Goal: Task Accomplishment & Management: Complete application form

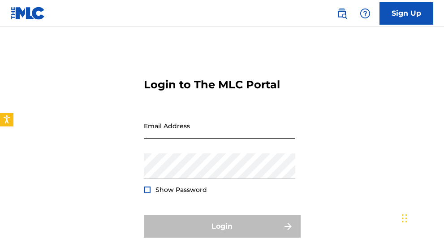
click at [180, 127] on input "Email Address" at bounding box center [219, 126] width 151 height 26
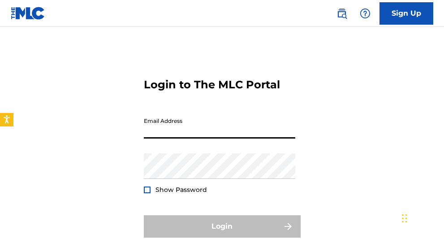
type input "[EMAIL_ADDRESS][DOMAIN_NAME]"
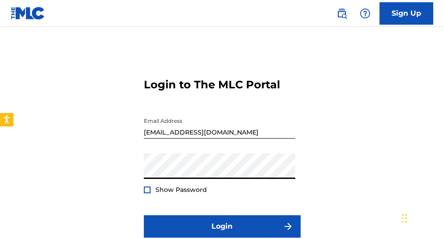
click at [144, 215] on button "Login" at bounding box center [222, 226] width 157 height 22
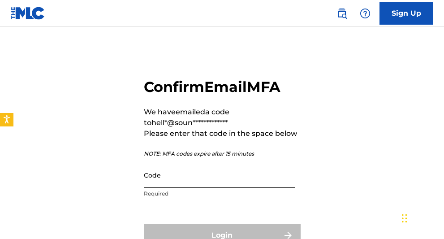
click at [189, 181] on input "Code" at bounding box center [219, 175] width 151 height 26
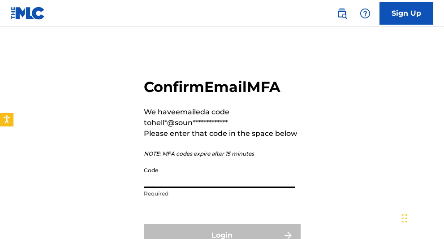
paste input "911762"
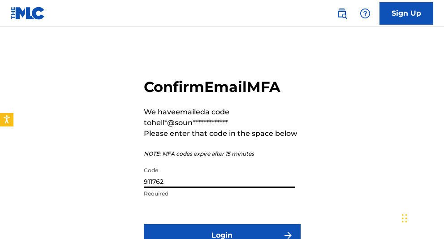
scroll to position [84, 0]
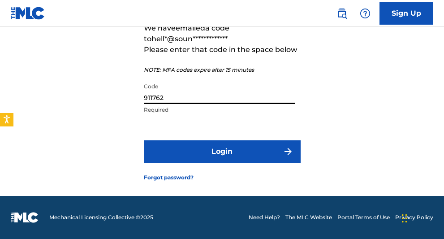
type input "911762"
click at [188, 139] on form "**********" at bounding box center [222, 80] width 157 height 230
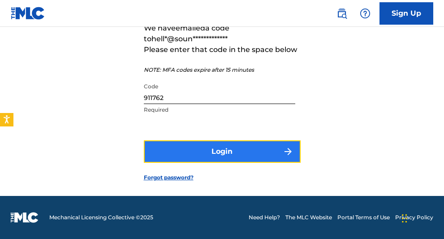
click at [187, 152] on button "Login" at bounding box center [222, 151] width 157 height 22
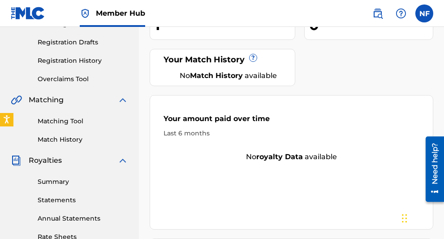
scroll to position [89, 0]
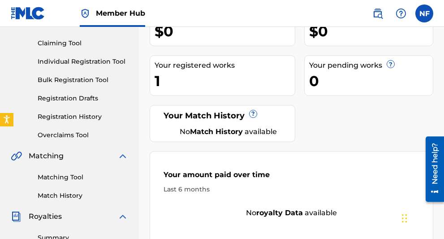
click at [202, 78] on div "1" at bounding box center [225, 81] width 140 height 20
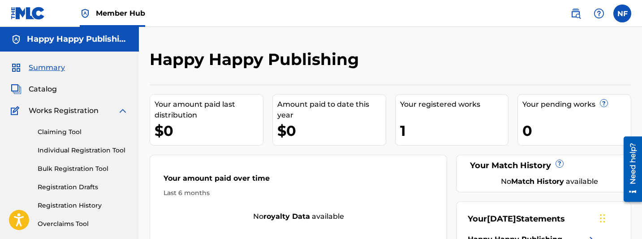
scroll to position [35, 0]
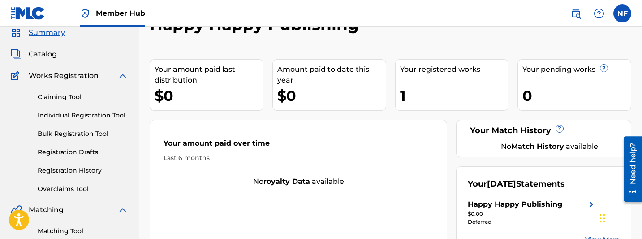
click at [430, 82] on div "Your registered works 1" at bounding box center [452, 85] width 114 height 52
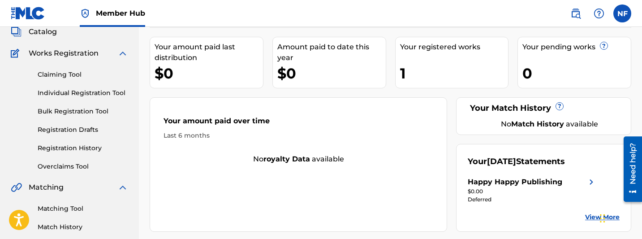
scroll to position [55, 0]
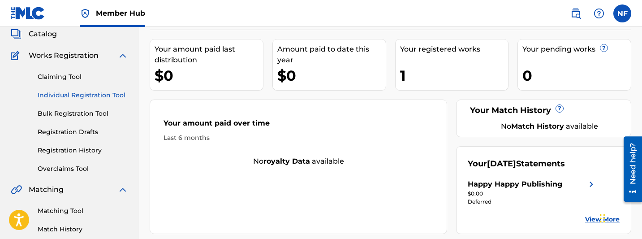
click at [73, 93] on link "Individual Registration Tool" at bounding box center [83, 95] width 91 height 9
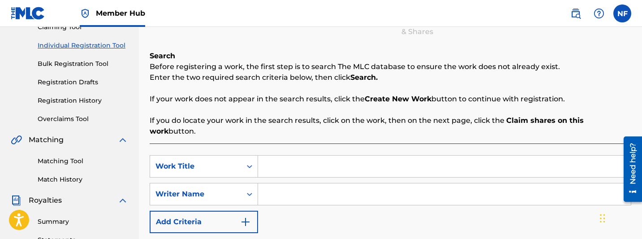
scroll to position [130, 0]
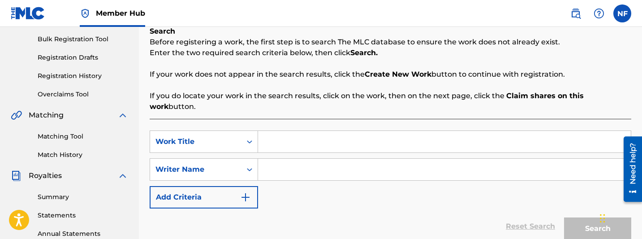
click at [295, 131] on input "Search Form" at bounding box center [444, 142] width 373 height 22
type input "Holiday"
click at [286, 159] on input "Search Form" at bounding box center [444, 170] width 373 height 22
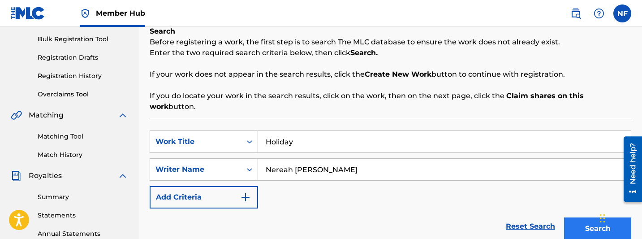
type input "Nereah [PERSON_NAME]"
click at [444, 217] on button "Search" at bounding box center [597, 228] width 67 height 22
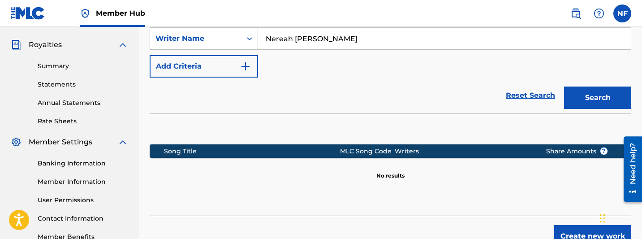
scroll to position [268, 0]
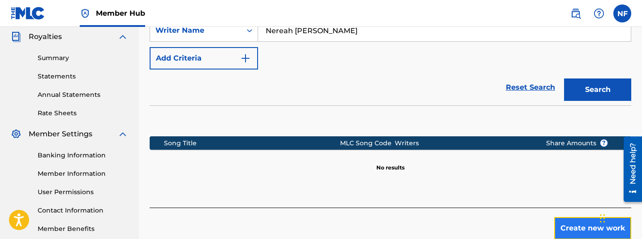
click at [444, 217] on button "Create new work" at bounding box center [592, 228] width 77 height 22
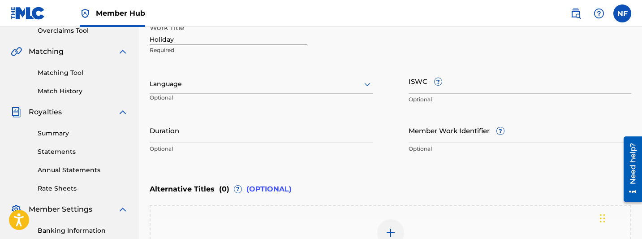
scroll to position [194, 0]
click at [322, 84] on div at bounding box center [261, 83] width 223 height 11
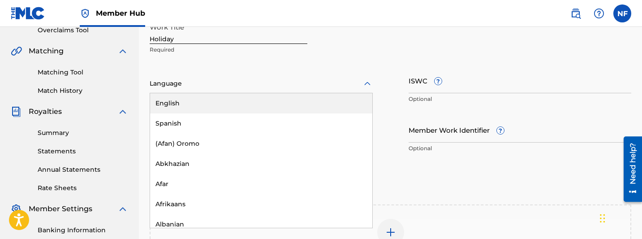
click at [269, 99] on div "English" at bounding box center [261, 103] width 222 height 20
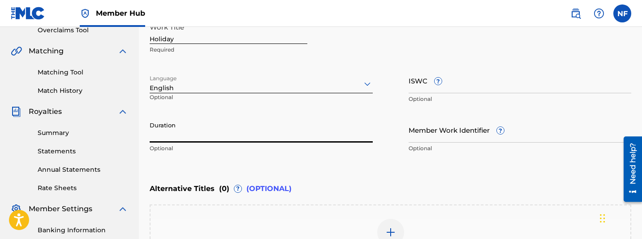
click at [243, 133] on input "Duration" at bounding box center [261, 130] width 223 height 26
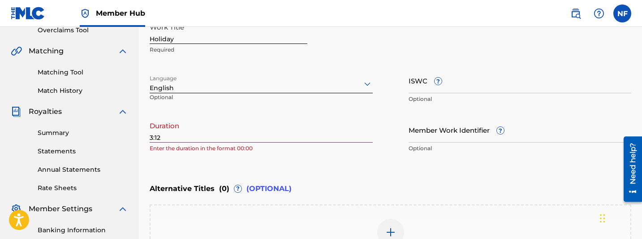
click at [417, 169] on div "Enter Work Details Enter work details for ‘ Holiday ’ below. Work Title Holiday…" at bounding box center [391, 70] width 482 height 217
click at [151, 136] on input "3:12" at bounding box center [261, 130] width 223 height 26
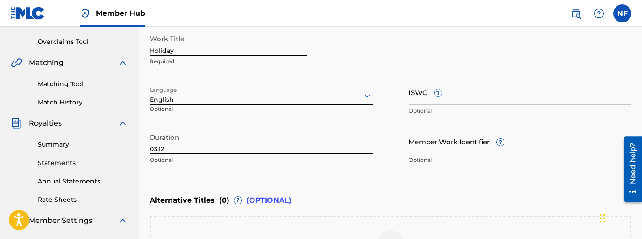
scroll to position [140, 0]
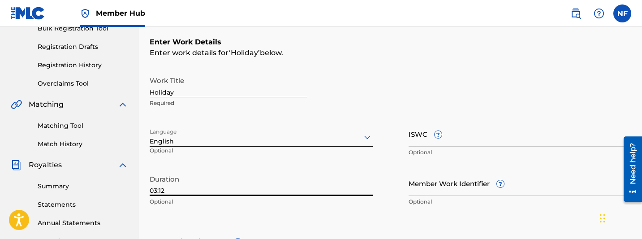
type input "03:12"
click at [444, 137] on input "ISWC ?" at bounding box center [520, 134] width 223 height 26
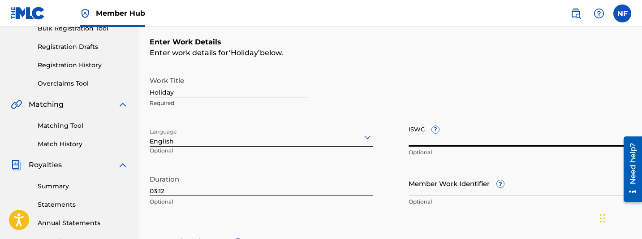
paste input "T3331757150"
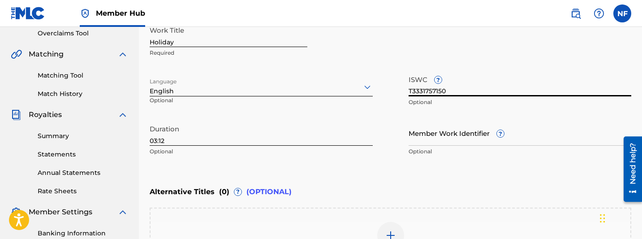
scroll to position [197, 0]
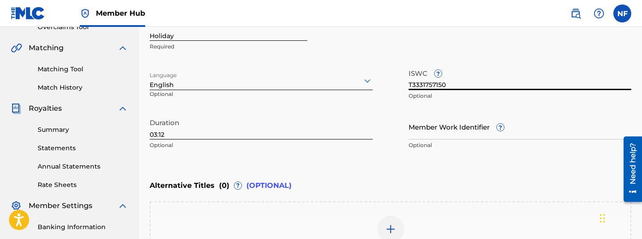
type input "T3331757150"
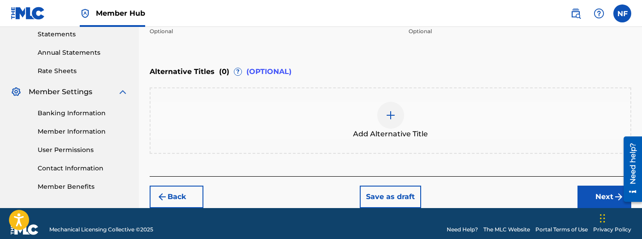
scroll to position [322, 0]
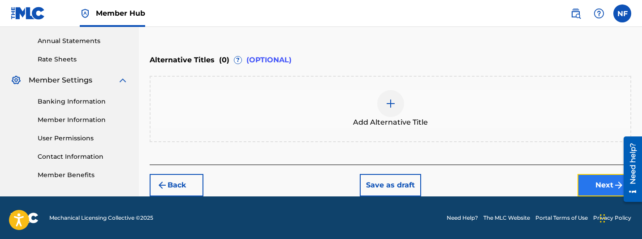
click at [444, 191] on button "Next" at bounding box center [605, 185] width 54 height 22
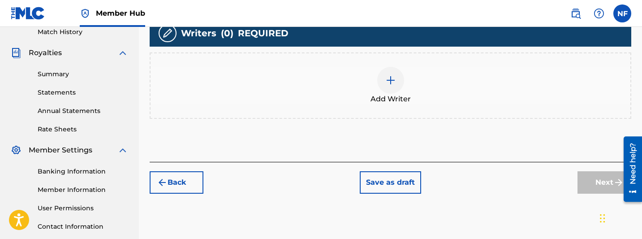
scroll to position [264, 0]
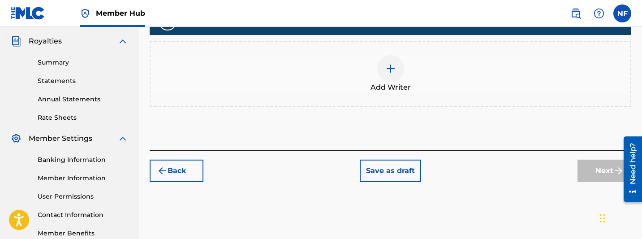
click at [392, 67] on img at bounding box center [390, 68] width 11 height 11
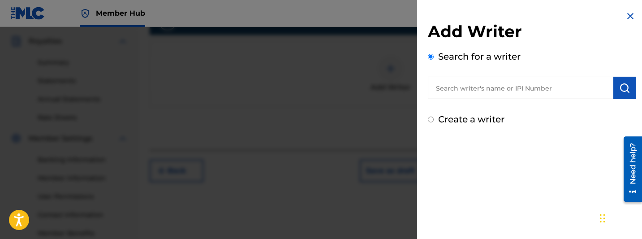
click at [444, 80] on input "text" at bounding box center [521, 88] width 186 height 22
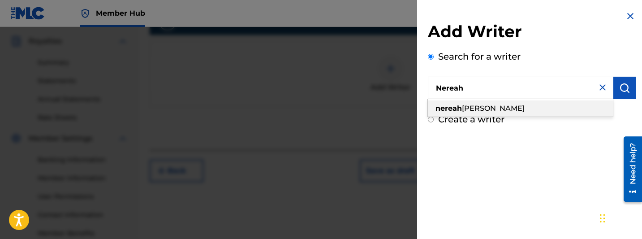
click at [444, 110] on div "[PERSON_NAME]" at bounding box center [520, 108] width 185 height 16
type input "[PERSON_NAME]"
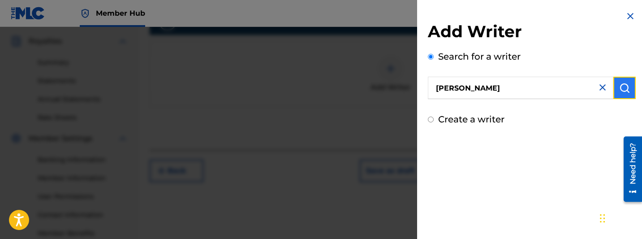
click at [444, 90] on img "submit" at bounding box center [624, 87] width 11 height 11
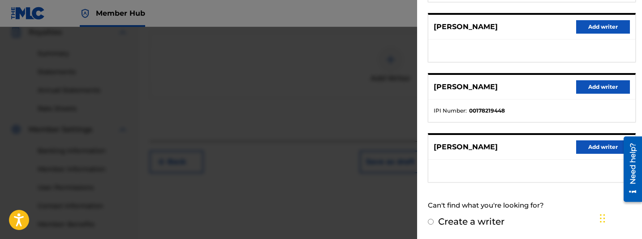
scroll to position [274, 0]
click at [444, 149] on button "Add writer" at bounding box center [603, 146] width 54 height 13
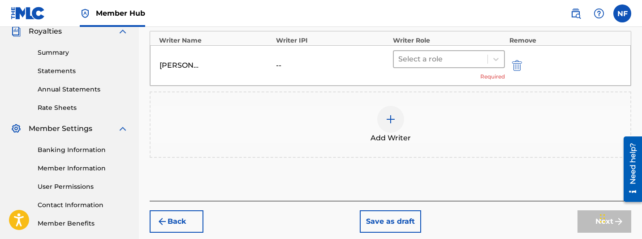
click at [432, 56] on div at bounding box center [440, 59] width 85 height 13
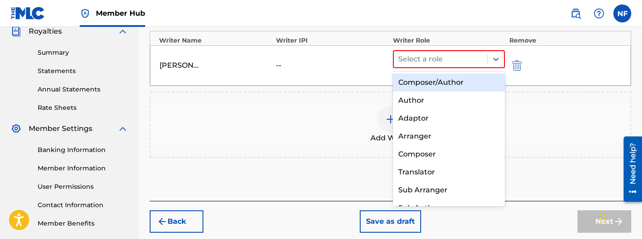
click at [432, 78] on div "Composer/Author" at bounding box center [449, 82] width 112 height 18
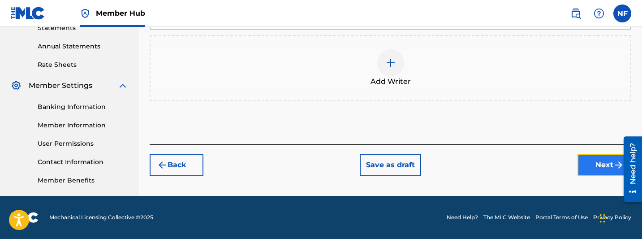
click at [444, 167] on button "Next" at bounding box center [605, 165] width 54 height 22
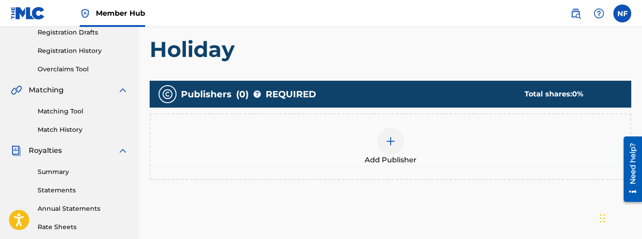
scroll to position [145, 0]
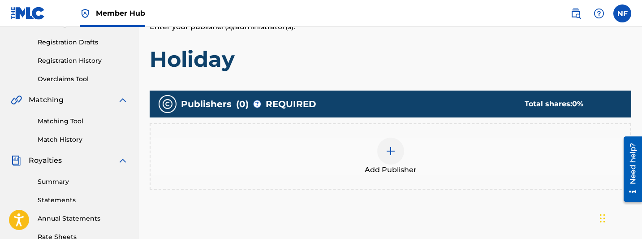
click at [397, 159] on div at bounding box center [390, 151] width 27 height 27
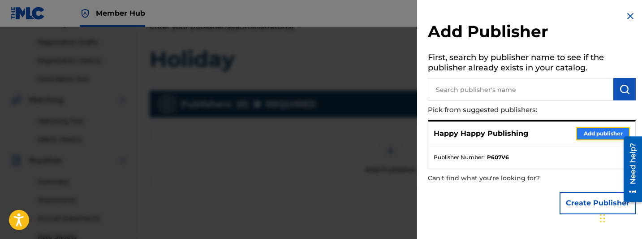
click at [444, 134] on button "Add publisher" at bounding box center [603, 133] width 54 height 13
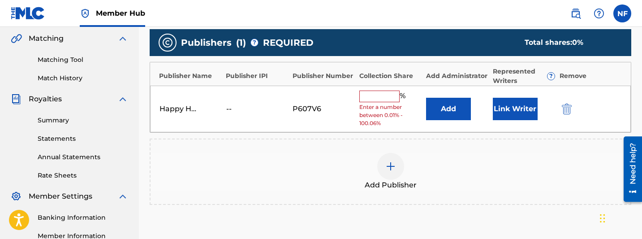
scroll to position [233, 0]
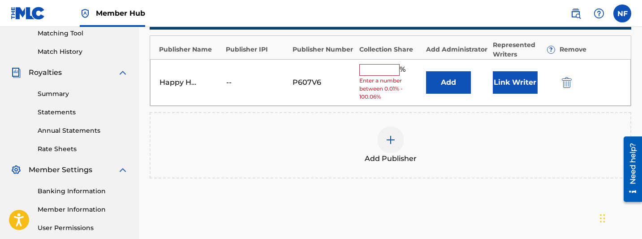
click at [383, 68] on input "text" at bounding box center [379, 70] width 40 height 12
type input "100"
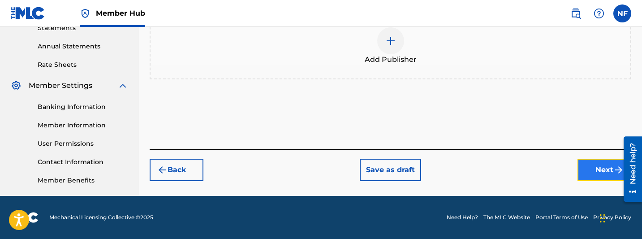
click at [444, 170] on button "Next" at bounding box center [605, 170] width 54 height 22
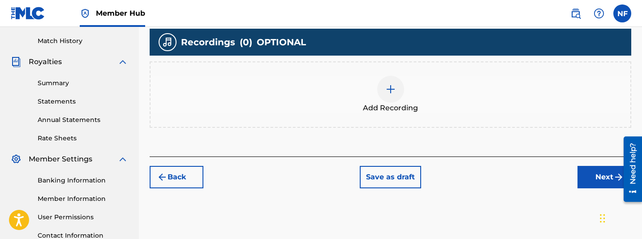
scroll to position [233, 0]
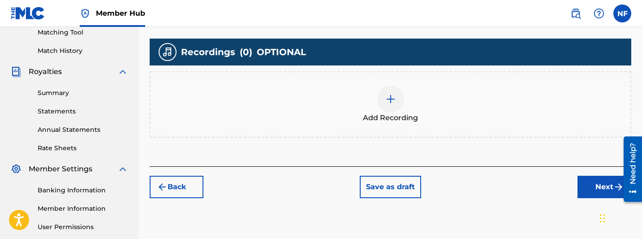
click at [394, 101] on img at bounding box center [390, 99] width 11 height 11
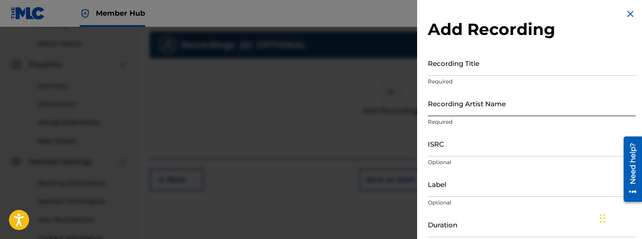
scroll to position [0, 0]
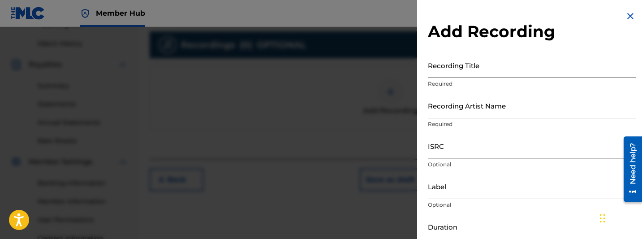
click at [444, 68] on input "Recording Title" at bounding box center [532, 65] width 208 height 26
type input "Holiday"
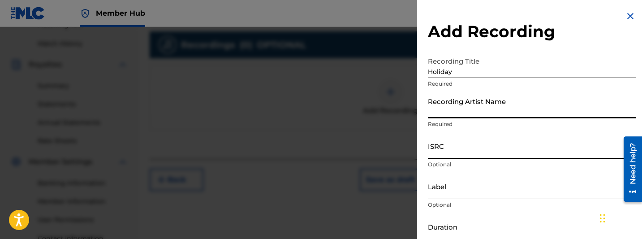
type input "Rëa"
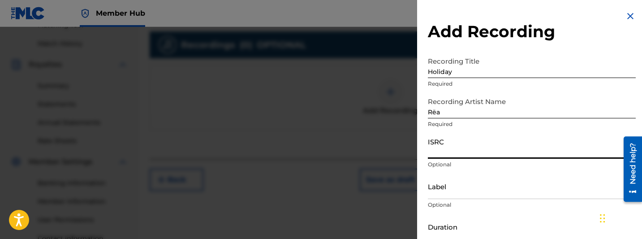
click at [444, 148] on input "ISRC" at bounding box center [532, 146] width 208 height 26
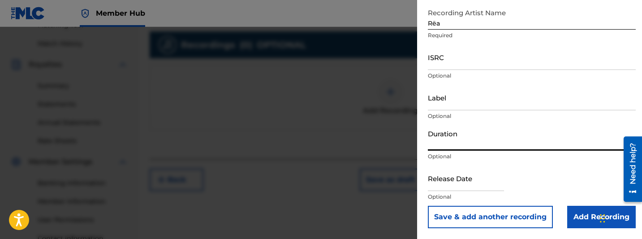
click at [444, 140] on input "Duration" at bounding box center [532, 138] width 208 height 26
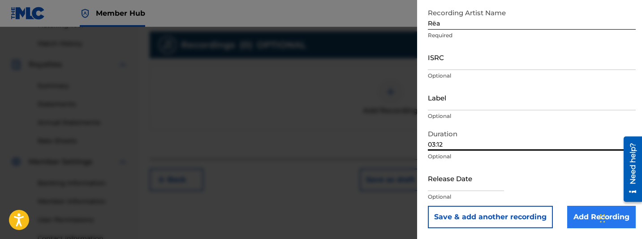
type input "03:12"
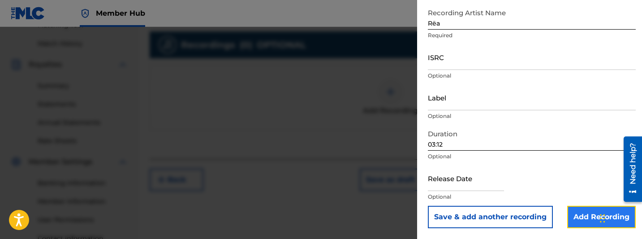
click at [444, 217] on input "Add Recording" at bounding box center [601, 217] width 69 height 22
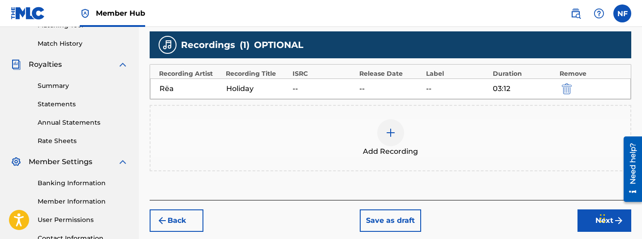
scroll to position [317, 0]
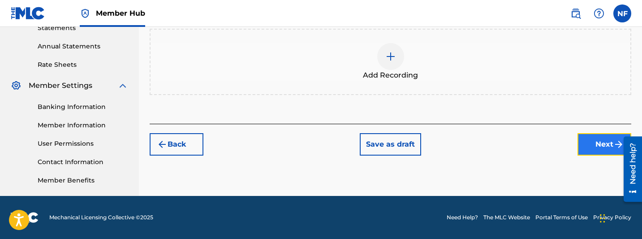
click at [444, 139] on button "Next" at bounding box center [605, 144] width 54 height 22
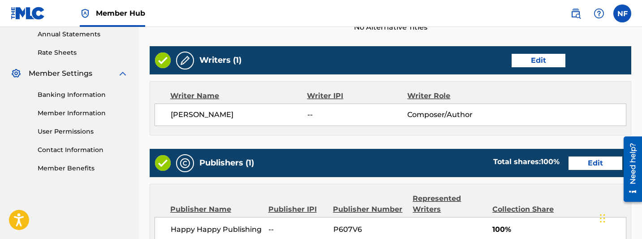
scroll to position [529, 0]
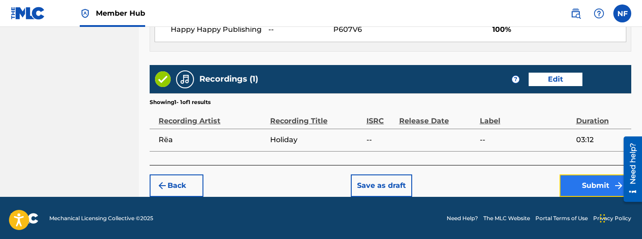
click at [444, 186] on button "Submit" at bounding box center [596, 185] width 72 height 22
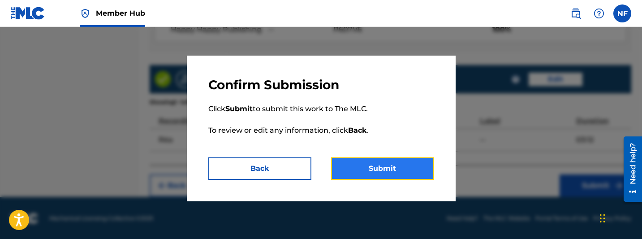
click at [376, 166] on button "Submit" at bounding box center [382, 168] width 103 height 22
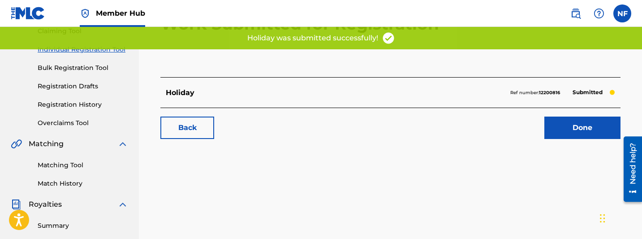
scroll to position [100, 0]
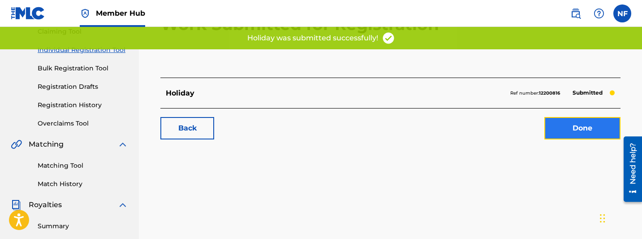
click at [444, 128] on link "Done" at bounding box center [582, 128] width 76 height 22
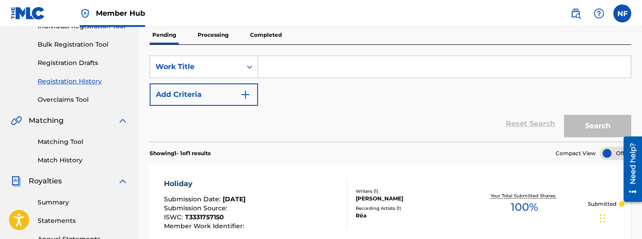
scroll to position [122, 0]
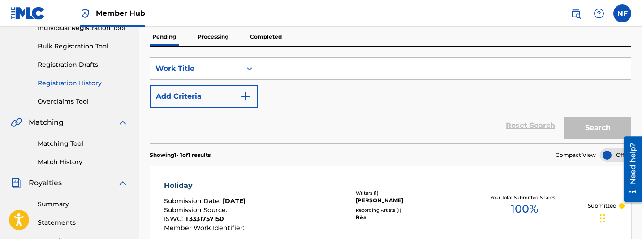
click at [58, 86] on link "Registration History" at bounding box center [83, 82] width 91 height 9
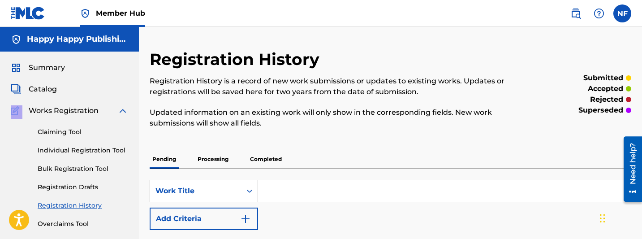
click at [58, 86] on div "Catalog" at bounding box center [69, 89] width 117 height 11
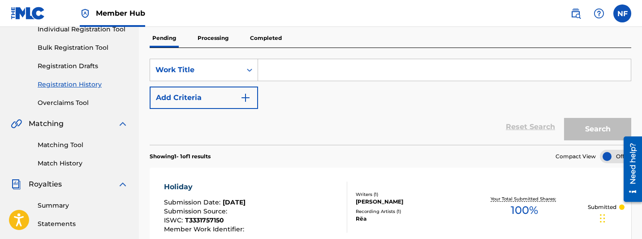
click at [204, 44] on p "Processing" at bounding box center [213, 38] width 36 height 19
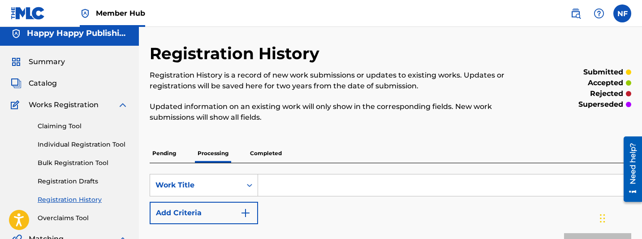
scroll to position [105, 0]
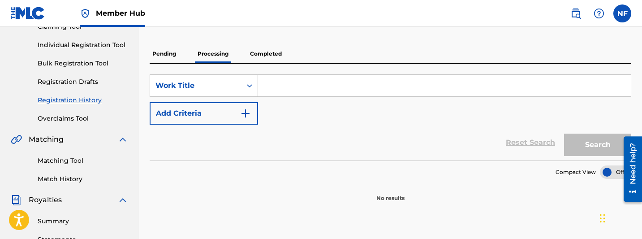
click at [260, 47] on p "Completed" at bounding box center [265, 53] width 37 height 19
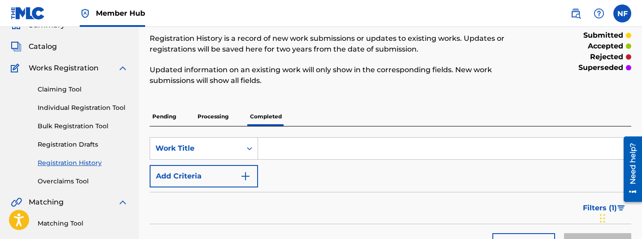
scroll to position [39, 0]
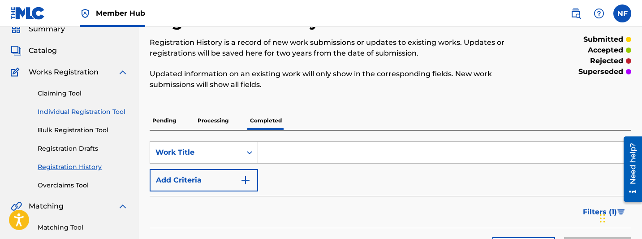
click at [81, 114] on link "Individual Registration Tool" at bounding box center [83, 111] width 91 height 9
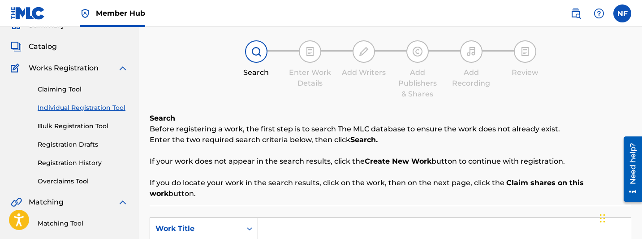
scroll to position [173, 0]
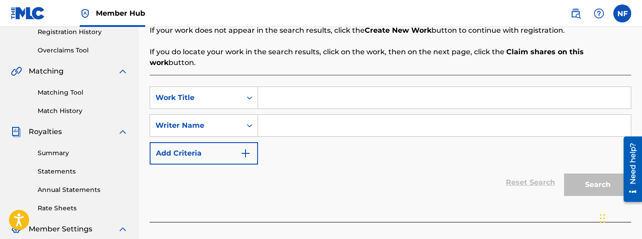
click at [285, 94] on input "Search Form" at bounding box center [444, 98] width 373 height 22
type input "Venom"
click at [304, 115] on input "Search Form" at bounding box center [444, 126] width 373 height 22
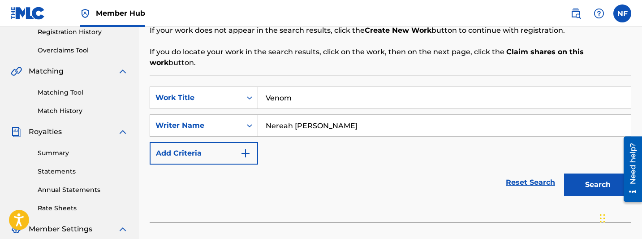
type input "Nereah [PERSON_NAME]"
click at [444, 173] on button "Search" at bounding box center [597, 184] width 67 height 22
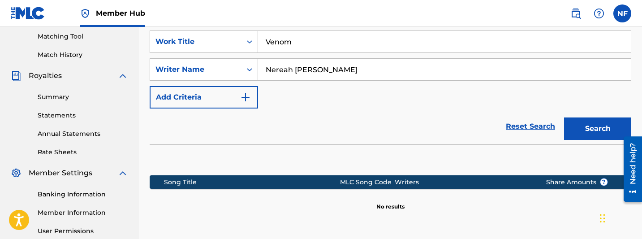
scroll to position [317, 0]
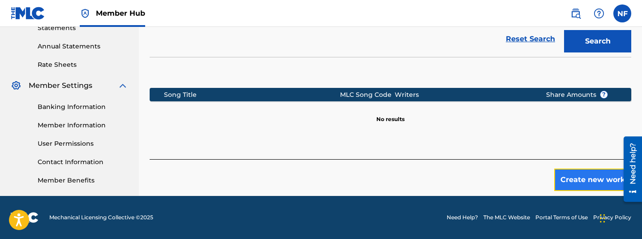
click at [444, 172] on button "Create new work" at bounding box center [592, 179] width 77 height 22
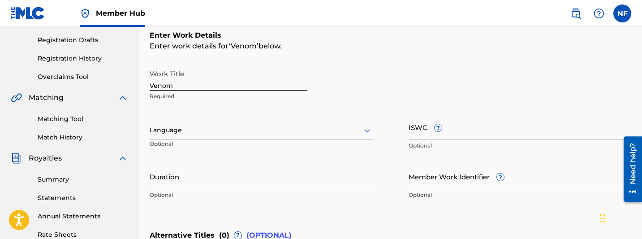
scroll to position [144, 0]
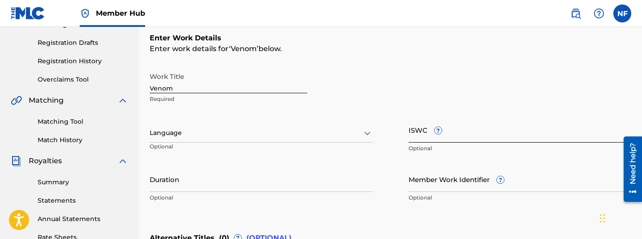
click at [419, 137] on input "ISWC ?" at bounding box center [520, 130] width 223 height 26
paste input "T3331757321"
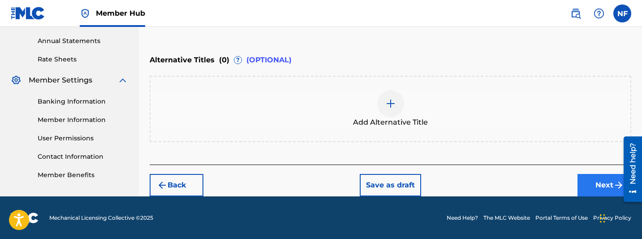
type input "T3331757321"
click at [444, 185] on button "Next" at bounding box center [605, 185] width 54 height 22
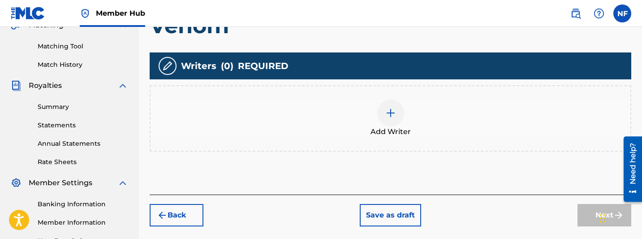
scroll to position [246, 0]
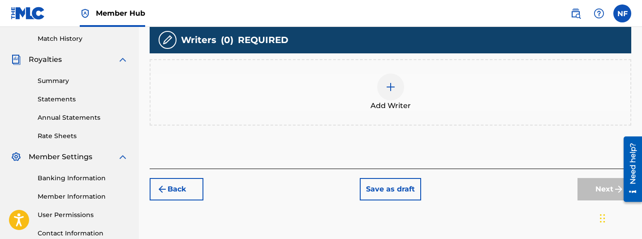
click at [385, 101] on span "Add Writer" at bounding box center [391, 105] width 40 height 11
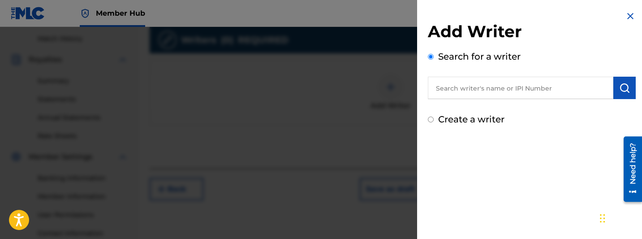
click at [444, 88] on input "text" at bounding box center [521, 88] width 186 height 22
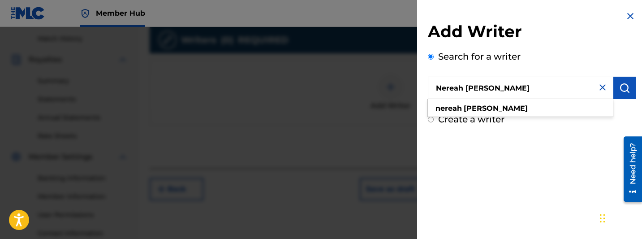
type input "Nereah [PERSON_NAME]"
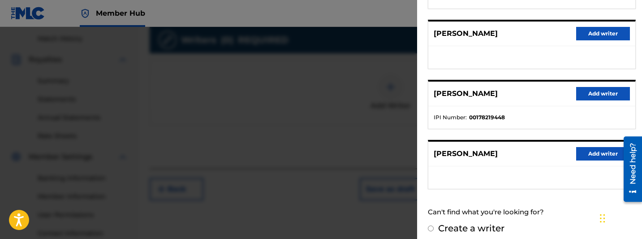
scroll to position [225, 0]
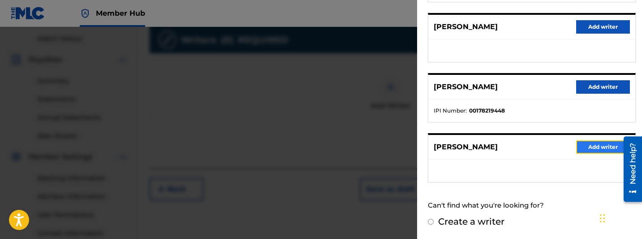
click at [444, 148] on button "Add writer" at bounding box center [603, 146] width 54 height 13
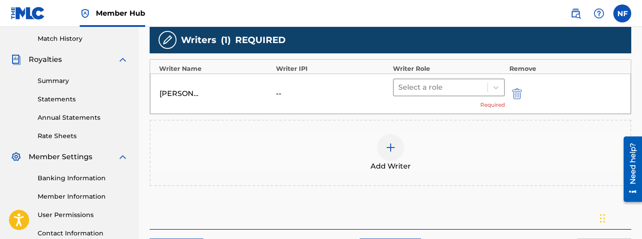
click at [444, 88] on div at bounding box center [440, 87] width 85 height 13
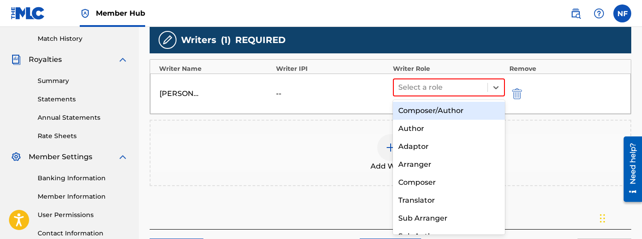
click at [444, 113] on div "Composer/Author" at bounding box center [449, 111] width 112 height 18
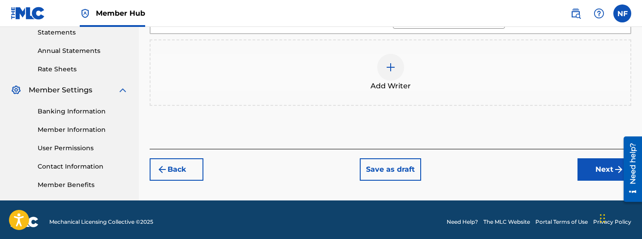
scroll to position [317, 0]
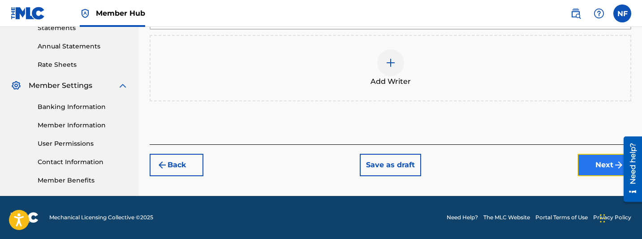
click at [444, 166] on button "Next" at bounding box center [605, 165] width 54 height 22
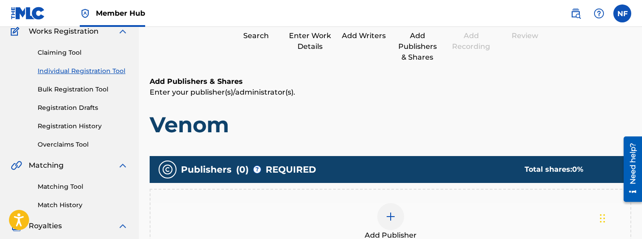
scroll to position [158, 0]
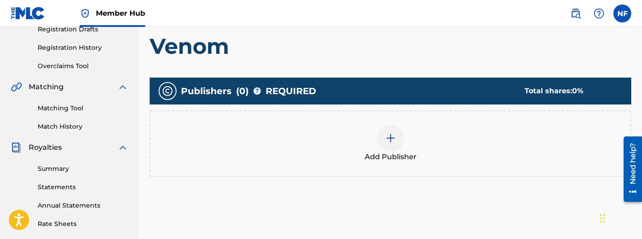
click at [388, 146] on div at bounding box center [390, 138] width 27 height 27
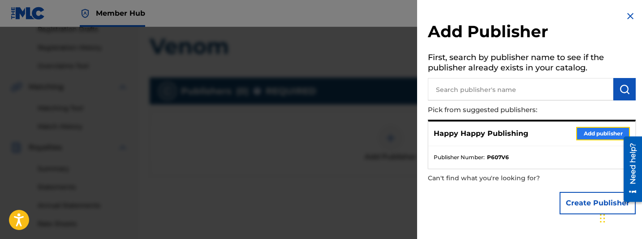
click at [444, 139] on button "Add publisher" at bounding box center [603, 133] width 54 height 13
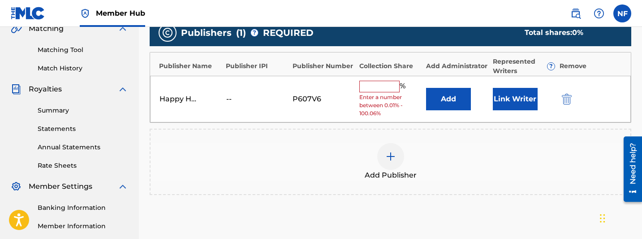
scroll to position [220, 0]
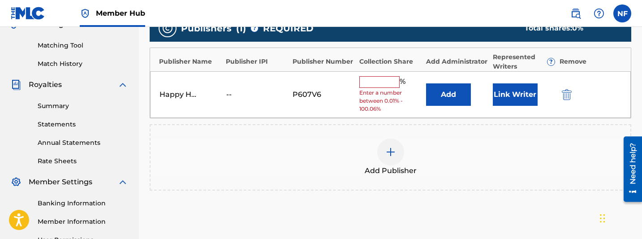
click at [384, 81] on input "text" at bounding box center [379, 82] width 40 height 12
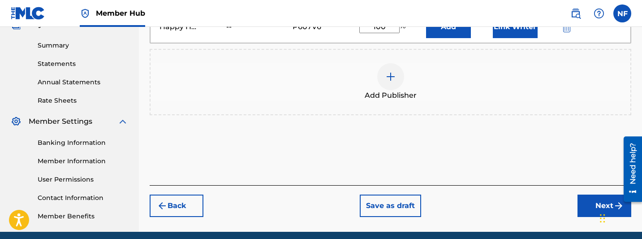
scroll to position [229, 0]
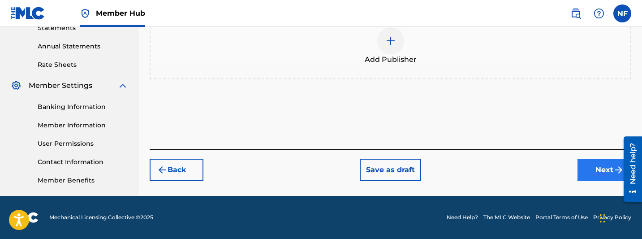
type input "100"
click at [444, 166] on button "Next" at bounding box center [605, 170] width 54 height 22
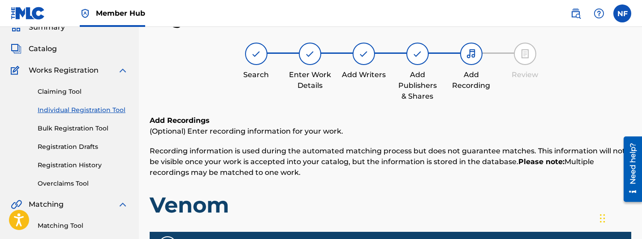
scroll to position [241, 0]
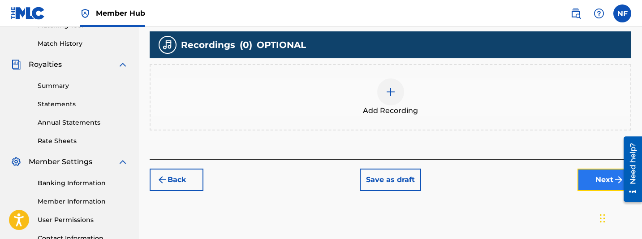
click at [444, 188] on button "Next" at bounding box center [605, 179] width 54 height 22
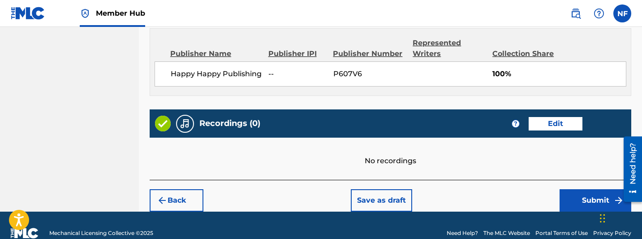
scroll to position [500, 0]
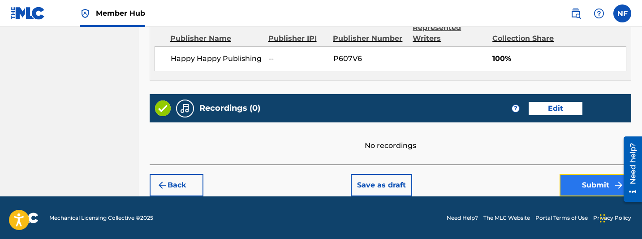
click at [444, 186] on button "Submit" at bounding box center [596, 185] width 72 height 22
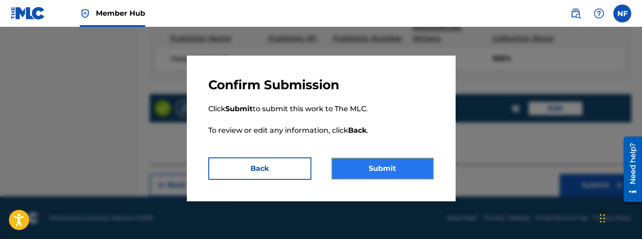
click at [398, 175] on button "Submit" at bounding box center [382, 168] width 103 height 22
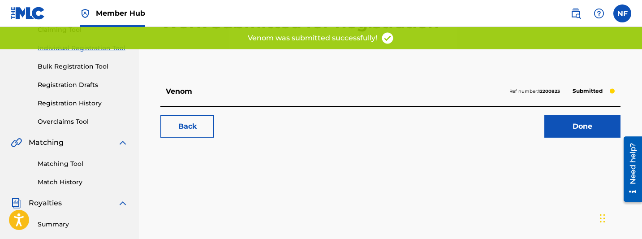
scroll to position [81, 0]
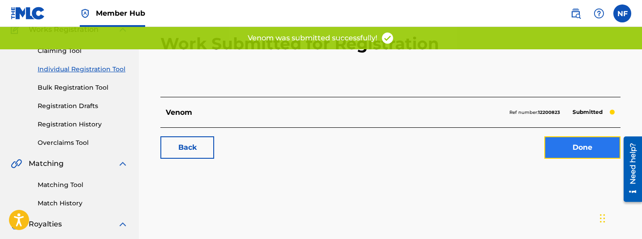
click at [444, 150] on link "Done" at bounding box center [582, 147] width 76 height 22
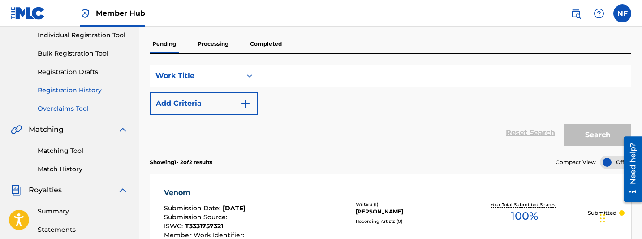
scroll to position [83, 0]
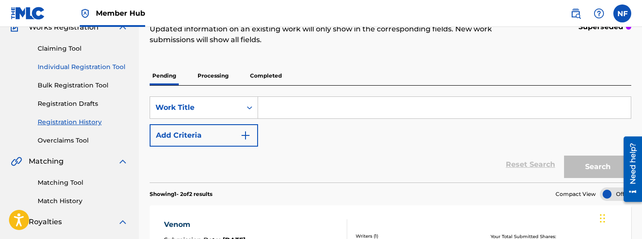
click at [63, 68] on link "Individual Registration Tool" at bounding box center [83, 66] width 91 height 9
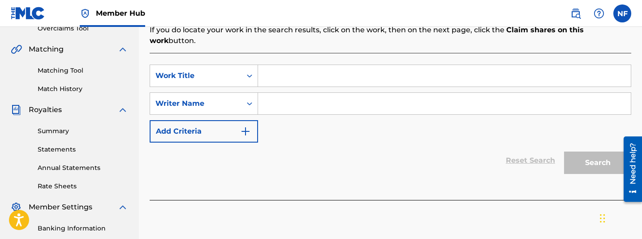
scroll to position [186, 0]
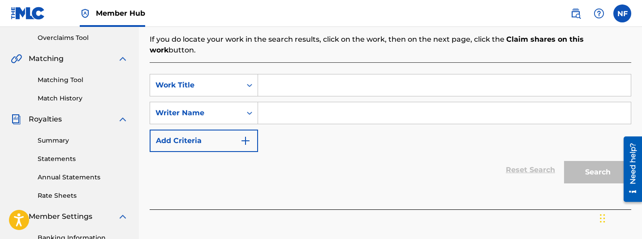
click at [296, 74] on input "Search Form" at bounding box center [444, 85] width 373 height 22
type input "Pain Was My Pleasure"
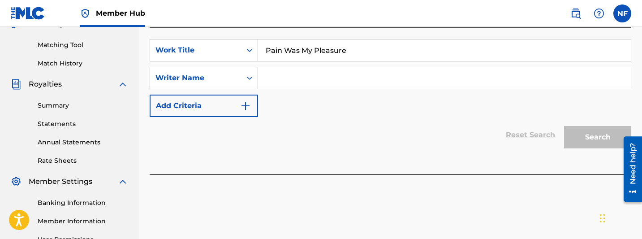
scroll to position [221, 0]
click at [323, 67] on input "Search Form" at bounding box center [444, 78] width 373 height 22
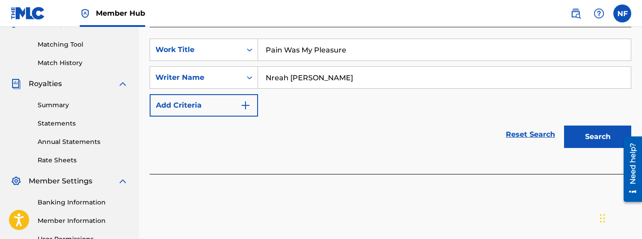
click at [272, 68] on input "Nreah [PERSON_NAME]" at bounding box center [444, 78] width 373 height 22
type input "Nereah [PERSON_NAME]"
click at [315, 119] on div "Reset Search Search" at bounding box center [391, 135] width 482 height 36
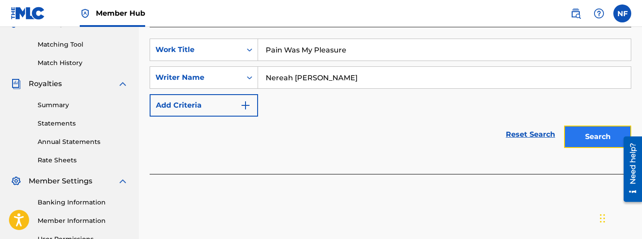
click at [444, 128] on button "Search" at bounding box center [597, 136] width 67 height 22
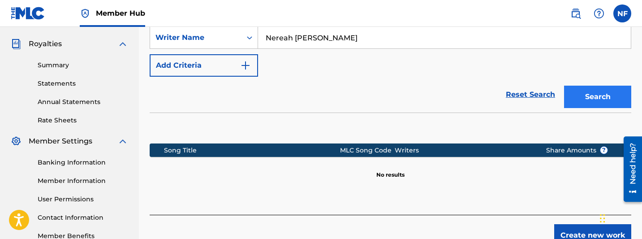
scroll to position [317, 0]
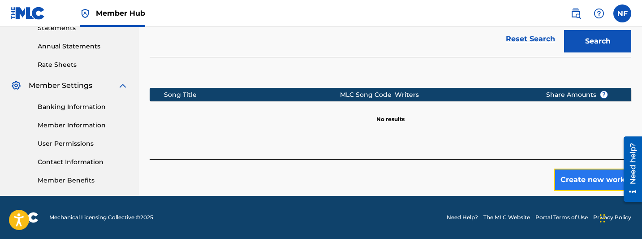
click at [444, 170] on button "Create new work" at bounding box center [592, 179] width 77 height 22
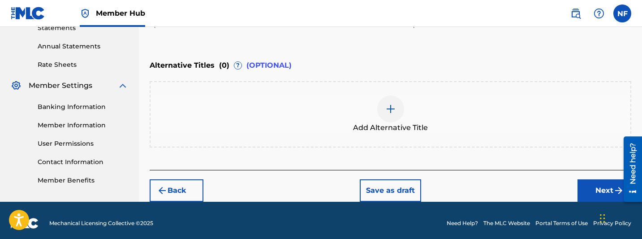
scroll to position [322, 0]
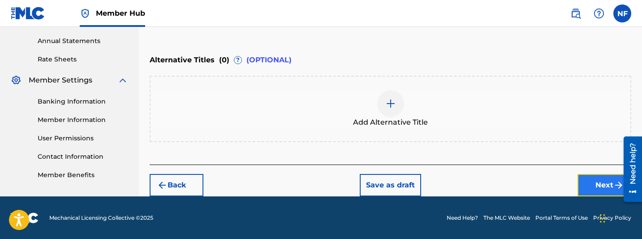
click at [444, 180] on button "Next" at bounding box center [605, 185] width 54 height 22
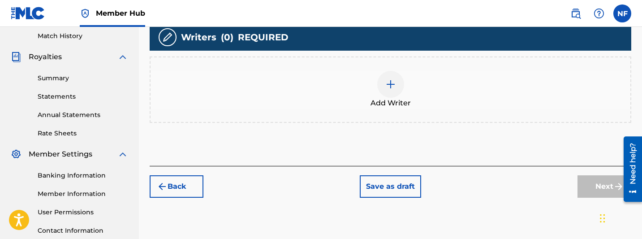
scroll to position [229, 0]
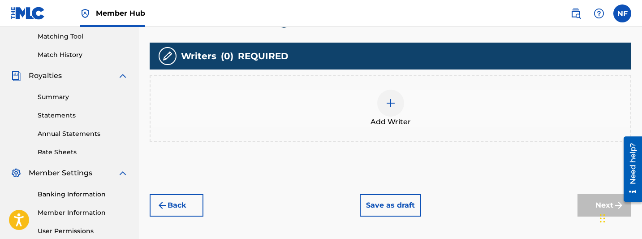
click at [402, 112] on div "Add Writer" at bounding box center [391, 109] width 480 height 38
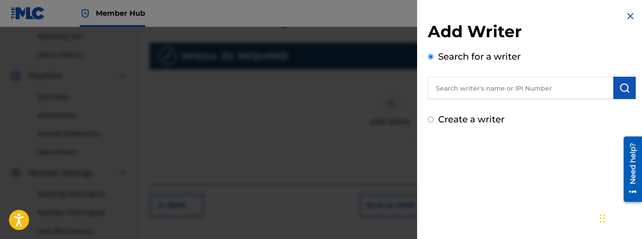
click at [444, 99] on div "Add Writer Search for a writer Create a writer" at bounding box center [532, 74] width 208 height 104
click at [444, 94] on input "text" at bounding box center [521, 88] width 186 height 22
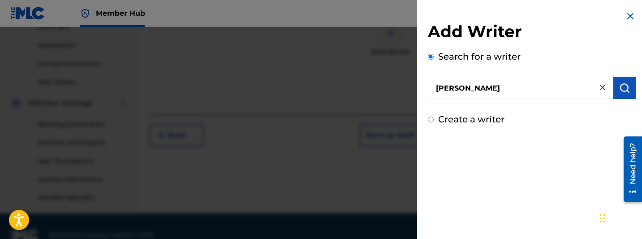
scroll to position [317, 0]
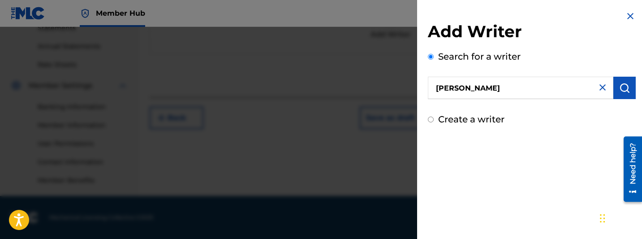
click at [444, 87] on input "[PERSON_NAME]" at bounding box center [521, 88] width 186 height 22
type input "[PERSON_NAME]"
click at [444, 87] on img "submit" at bounding box center [624, 87] width 11 height 11
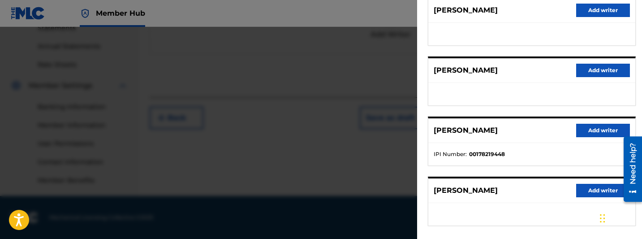
scroll to position [225, 0]
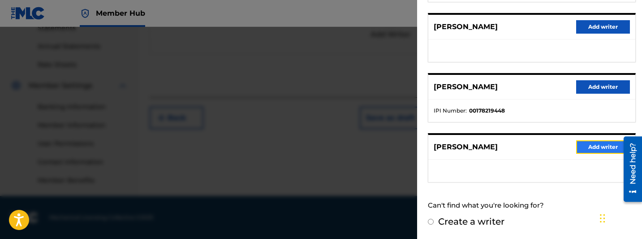
click at [444, 147] on button "Add writer" at bounding box center [603, 146] width 54 height 13
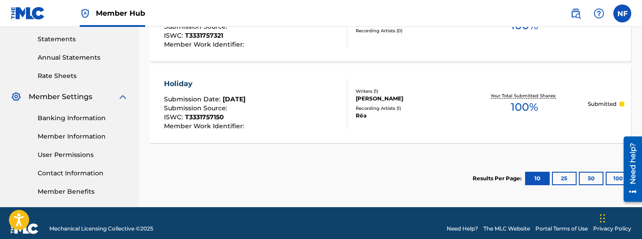
scroll to position [317, 0]
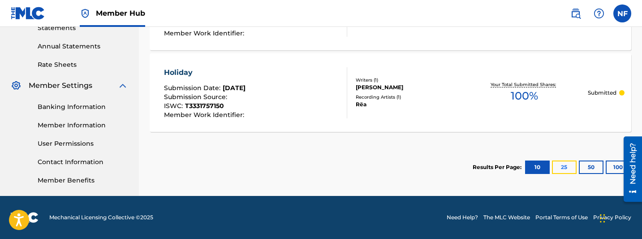
click at [444, 168] on button "25" at bounding box center [564, 166] width 25 height 13
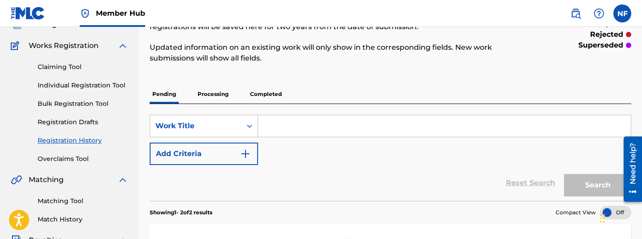
scroll to position [103, 0]
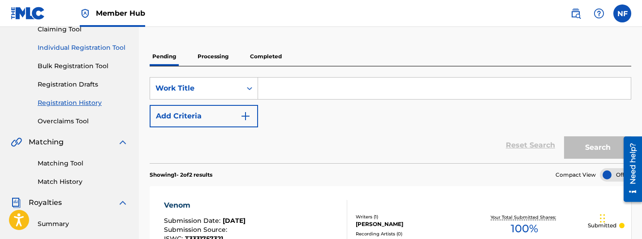
click at [97, 44] on link "Individual Registration Tool" at bounding box center [83, 47] width 91 height 9
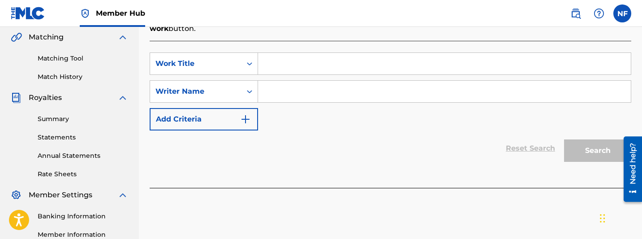
scroll to position [179, 0]
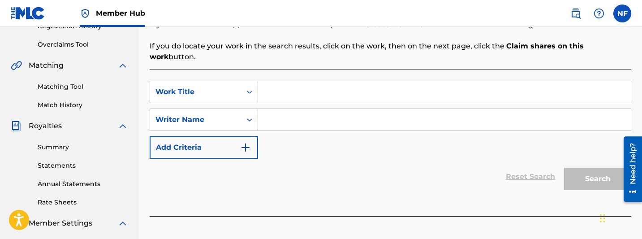
click at [300, 82] on input "Search Form" at bounding box center [444, 92] width 373 height 22
click at [324, 83] on input "Pain Was My Plasure" at bounding box center [444, 92] width 373 height 22
click at [322, 82] on input "Pain Was My Plasure" at bounding box center [444, 92] width 373 height 22
type input "Pain Was My Pleasure"
click at [307, 109] on input "Search Form" at bounding box center [444, 120] width 373 height 22
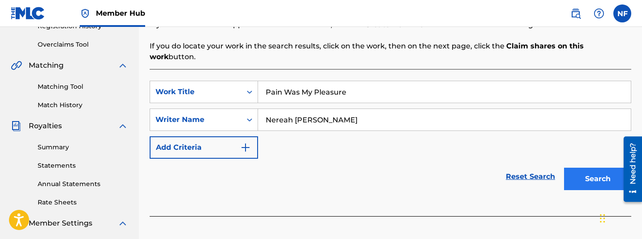
type input "Nereah [PERSON_NAME]"
click at [444, 168] on button "Search" at bounding box center [597, 179] width 67 height 22
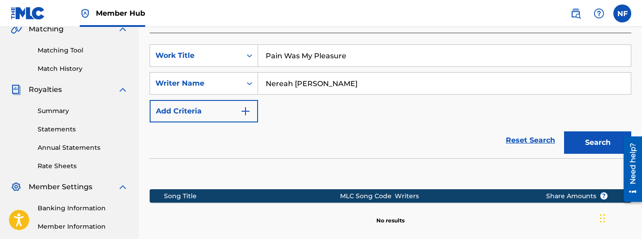
scroll to position [216, 0]
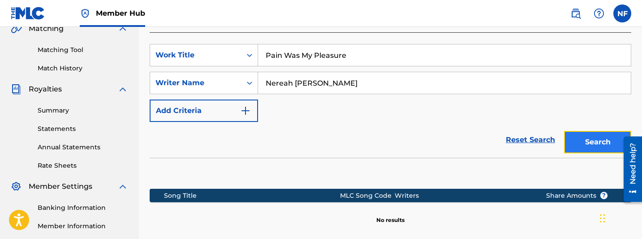
click at [444, 131] on button "Search" at bounding box center [597, 142] width 67 height 22
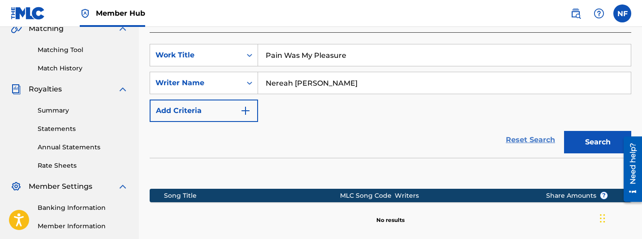
scroll to position [317, 0]
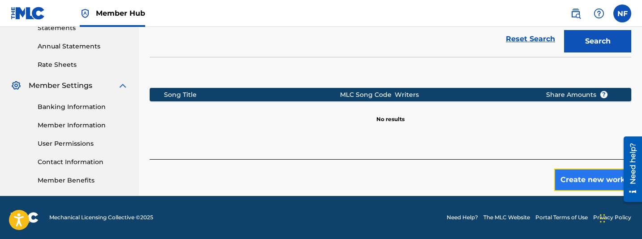
click at [444, 171] on button "Create new work" at bounding box center [592, 179] width 77 height 22
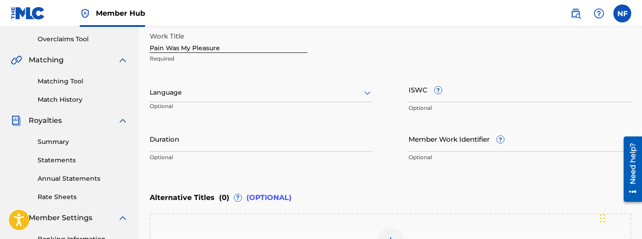
scroll to position [184, 0]
click at [424, 91] on input "ISWC ?" at bounding box center [520, 90] width 223 height 26
paste input "T3332700644"
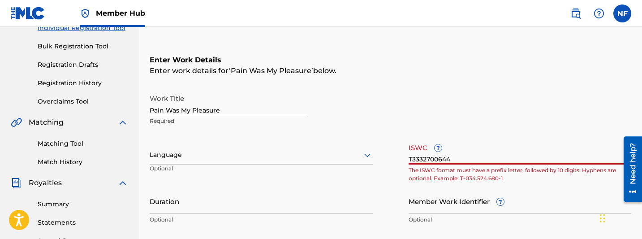
scroll to position [123, 0]
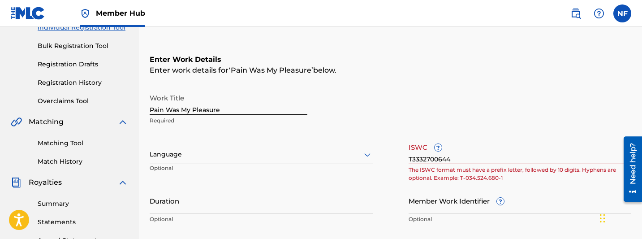
click at [423, 82] on div "Enter Work Details Enter work details for ‘ Pain Was My Pleasure ’ below. Work …" at bounding box center [391, 141] width 482 height 217
click at [412, 159] on input "T3332700644" at bounding box center [520, 151] width 223 height 26
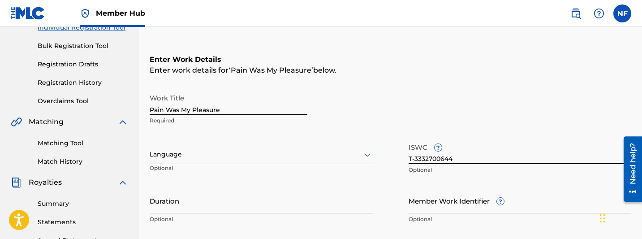
type input "T-3332700644"
click at [444, 131] on div "Work Title Pain Was My Pleasure Required Language Optional ISWC ? T-3332700644 …" at bounding box center [391, 158] width 482 height 139
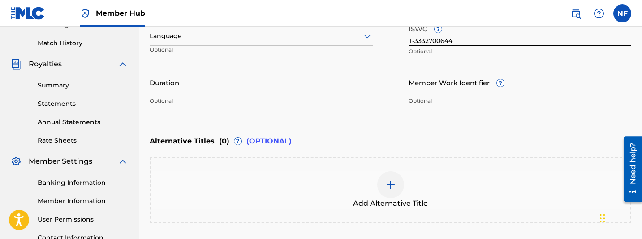
scroll to position [322, 0]
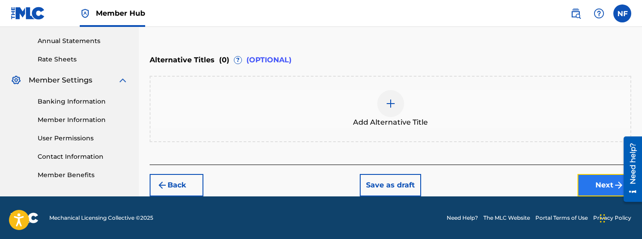
click at [444, 182] on button "Next" at bounding box center [605, 185] width 54 height 22
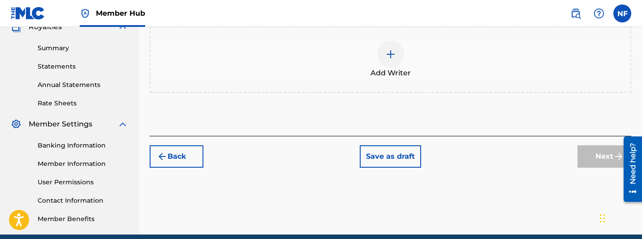
scroll to position [179, 0]
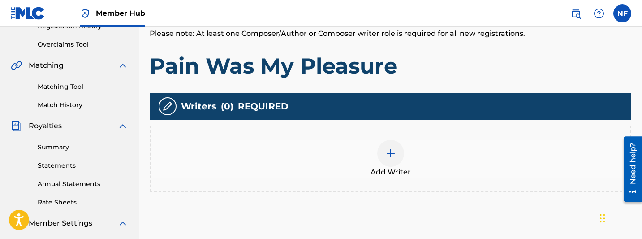
click at [395, 155] on img at bounding box center [390, 153] width 11 height 11
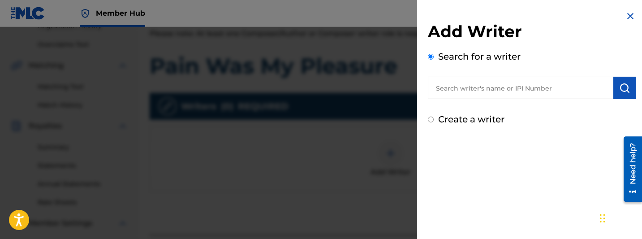
click at [444, 92] on input "text" at bounding box center [521, 88] width 186 height 22
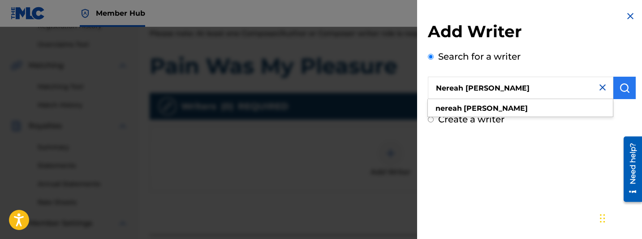
type input "Nereah [PERSON_NAME]"
click at [444, 85] on img "submit" at bounding box center [624, 87] width 11 height 11
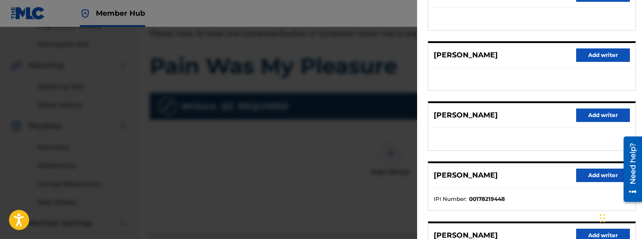
scroll to position [219, 0]
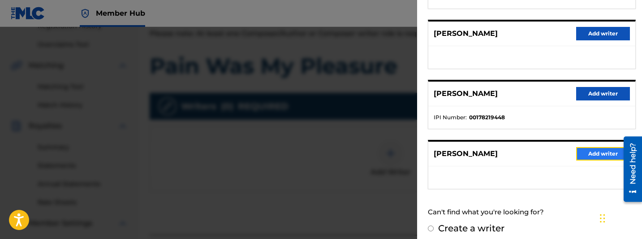
click at [444, 157] on button "Add writer" at bounding box center [603, 153] width 54 height 13
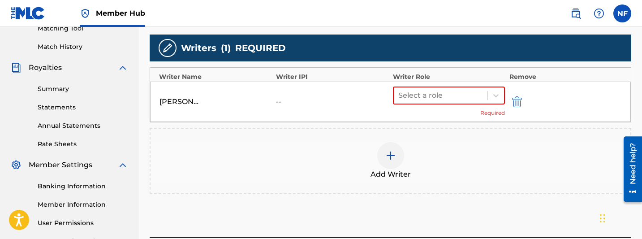
scroll to position [243, 0]
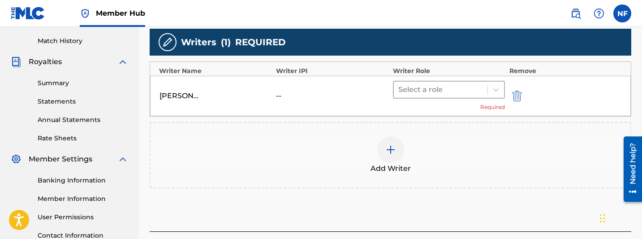
click at [429, 87] on div at bounding box center [440, 89] width 85 height 13
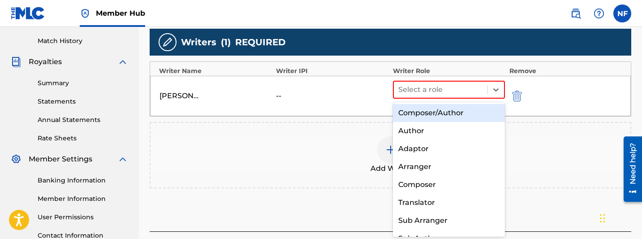
click at [413, 114] on div "Composer/Author" at bounding box center [449, 113] width 112 height 18
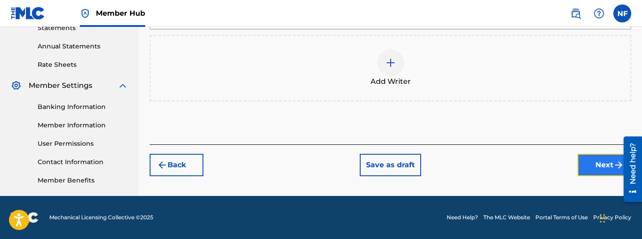
click at [444, 172] on button "Next" at bounding box center [605, 165] width 54 height 22
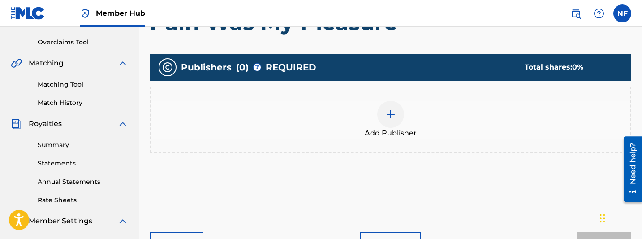
scroll to position [178, 0]
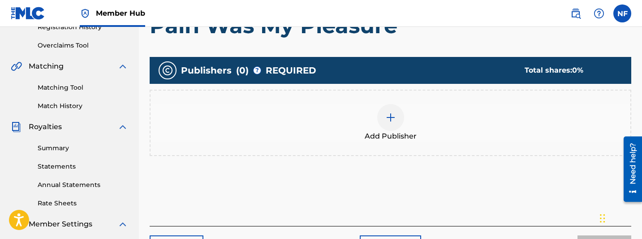
click at [417, 144] on div "Add Publisher" at bounding box center [391, 123] width 482 height 66
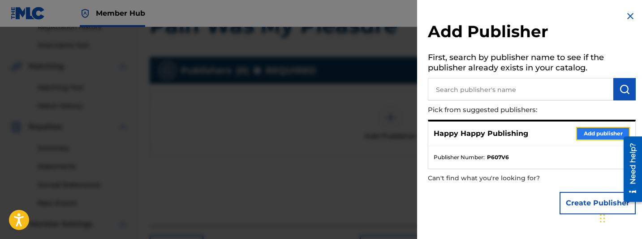
click at [444, 135] on button "Add publisher" at bounding box center [603, 133] width 54 height 13
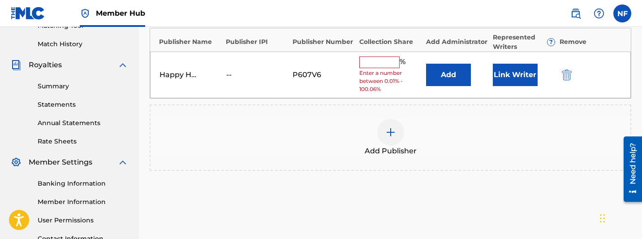
scroll to position [241, 0]
click at [382, 61] on input "text" at bounding box center [379, 62] width 40 height 12
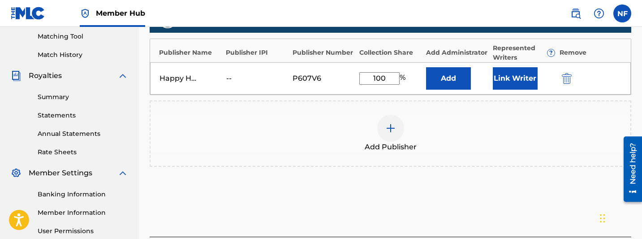
scroll to position [317, 0]
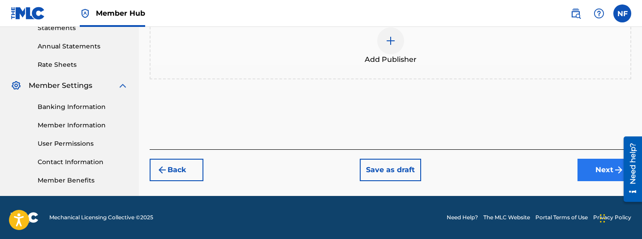
type input "100"
click at [444, 173] on button "Next" at bounding box center [605, 170] width 54 height 22
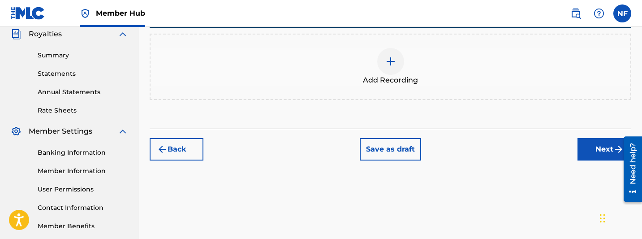
scroll to position [295, 0]
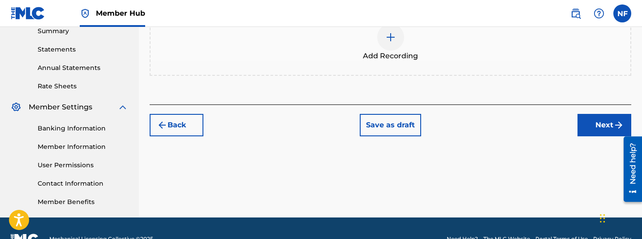
click at [388, 43] on div at bounding box center [390, 37] width 27 height 27
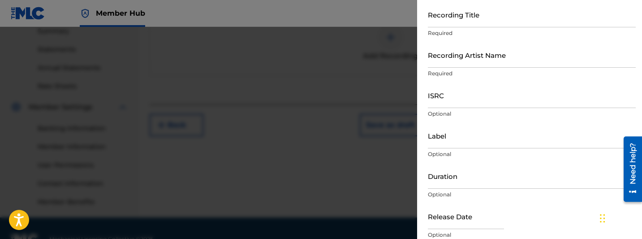
scroll to position [52, 0]
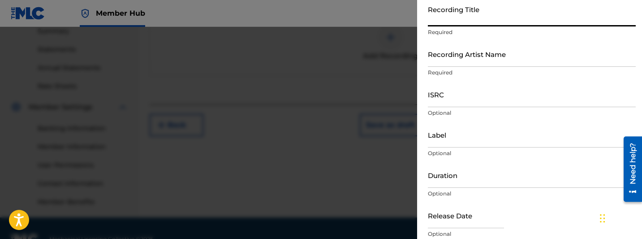
click at [444, 13] on input "Recording Title" at bounding box center [532, 14] width 208 height 26
type input "Pain Was My Pleasure"
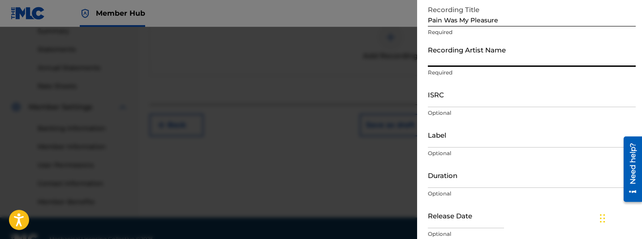
click at [444, 59] on input "Recording Artist Name" at bounding box center [532, 54] width 208 height 26
type input "Rëa"
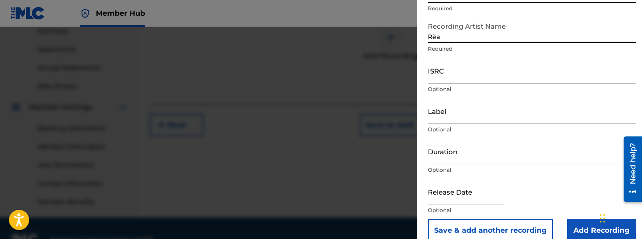
scroll to position [89, 0]
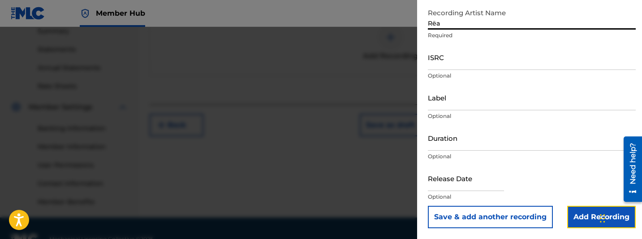
click at [444, 220] on input "Add Recording" at bounding box center [601, 217] width 69 height 22
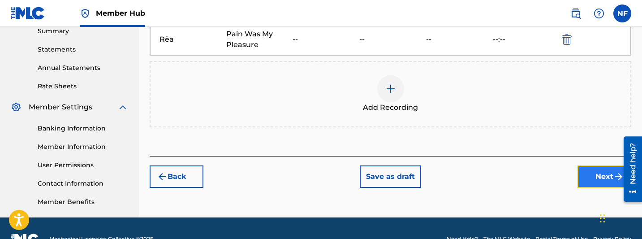
click at [444, 181] on button "Next" at bounding box center [605, 176] width 54 height 22
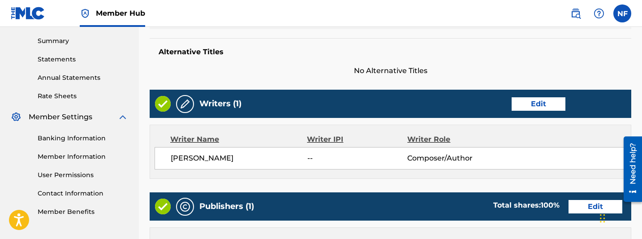
scroll to position [529, 0]
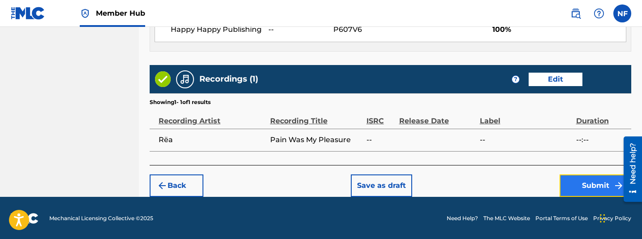
click at [444, 187] on button "Submit" at bounding box center [596, 185] width 72 height 22
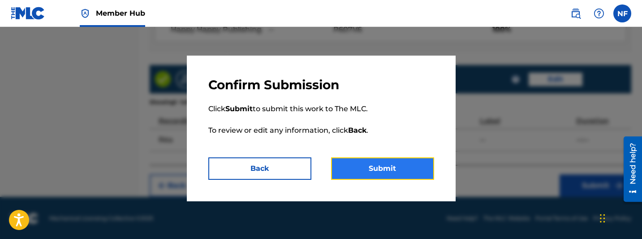
click at [399, 164] on button "Submit" at bounding box center [382, 168] width 103 height 22
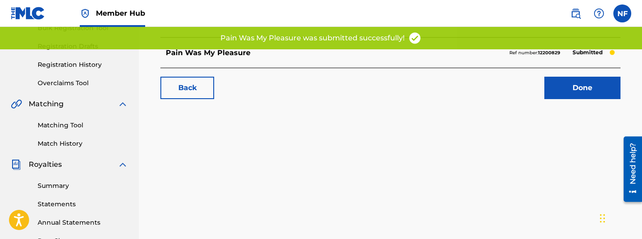
scroll to position [112, 0]
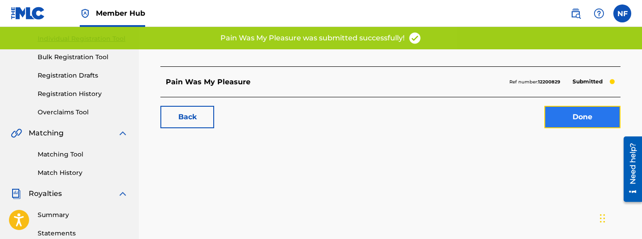
click at [444, 114] on link "Done" at bounding box center [582, 117] width 76 height 22
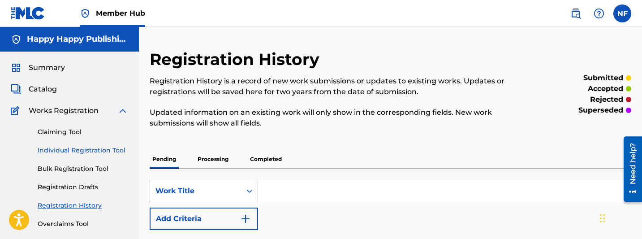
click at [69, 149] on link "Individual Registration Tool" at bounding box center [83, 150] width 91 height 9
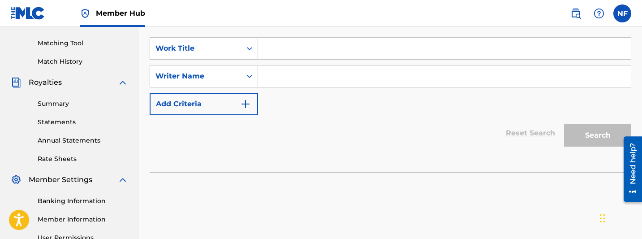
scroll to position [134, 0]
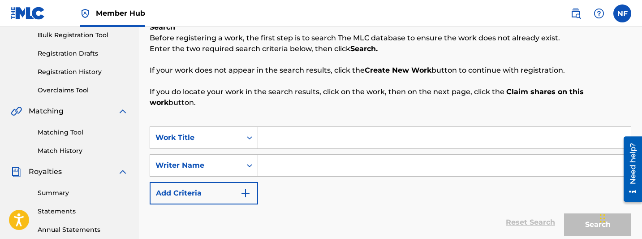
click at [294, 127] on input "Search Form" at bounding box center [444, 138] width 373 height 22
type input "Her Name"
click at [326, 155] on input "Search Form" at bounding box center [444, 166] width 373 height 22
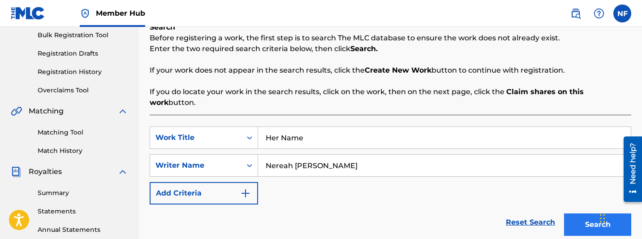
type input "Nereah [PERSON_NAME]"
click at [444, 213] on button "Search" at bounding box center [597, 224] width 67 height 22
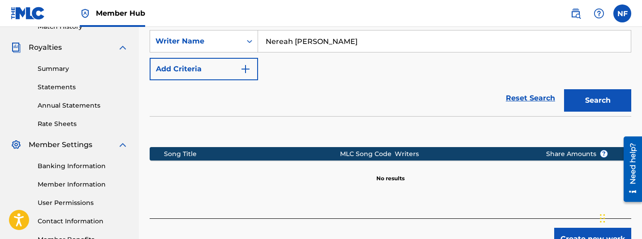
scroll to position [274, 0]
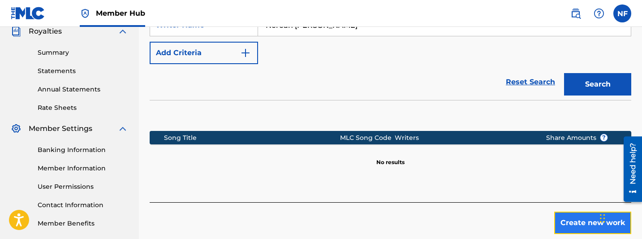
click at [444, 219] on button "Create new work" at bounding box center [592, 223] width 77 height 22
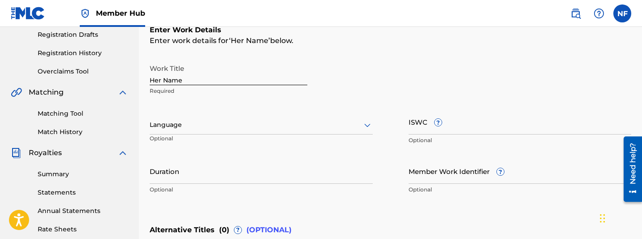
scroll to position [146, 0]
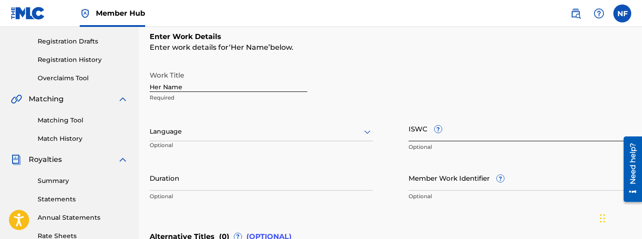
click at [444, 129] on input "ISWC ?" at bounding box center [520, 129] width 223 height 26
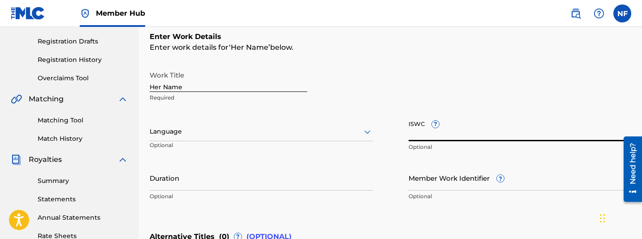
paste input "T3332701227"
type input "T3332701227"
click at [444, 165] on input "Member Work Identifier ?" at bounding box center [520, 178] width 223 height 26
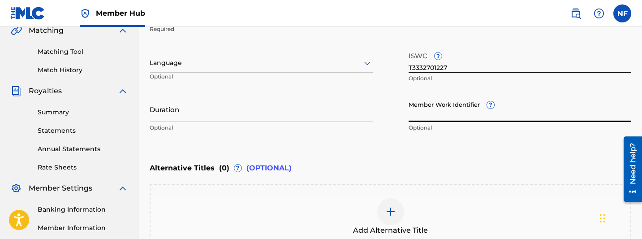
scroll to position [322, 0]
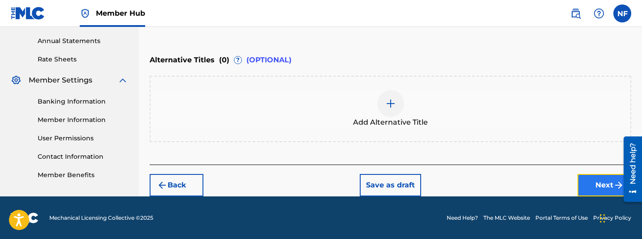
click at [444, 184] on button "Next" at bounding box center [605, 185] width 54 height 22
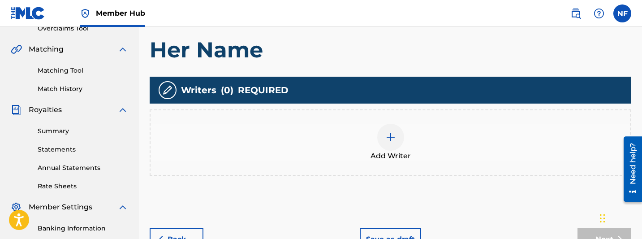
scroll to position [228, 0]
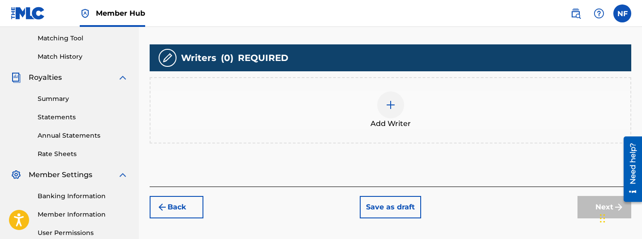
click at [396, 110] on div at bounding box center [390, 104] width 27 height 27
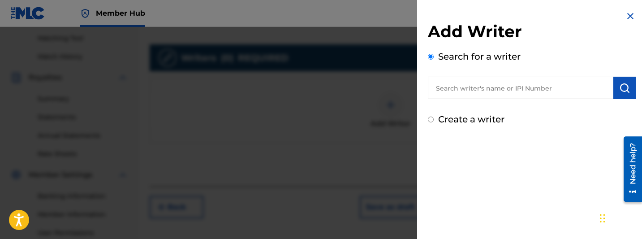
click at [444, 87] on input "text" at bounding box center [521, 88] width 186 height 22
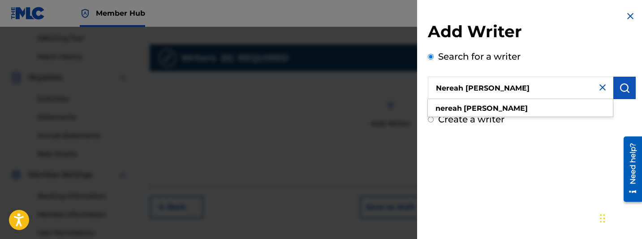
type input "Nereah [PERSON_NAME]"
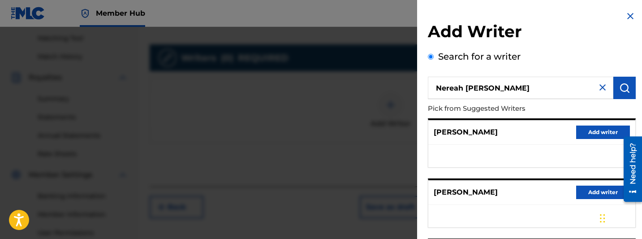
scroll to position [225, 0]
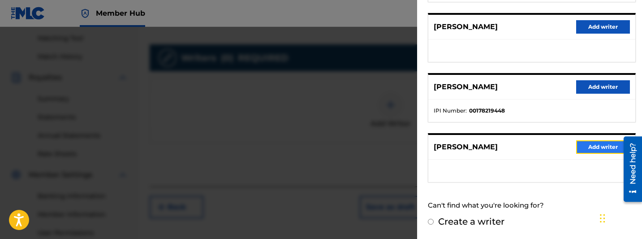
click at [444, 148] on button "Add writer" at bounding box center [603, 146] width 54 height 13
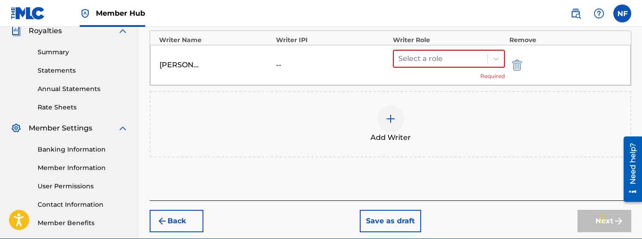
scroll to position [274, 0]
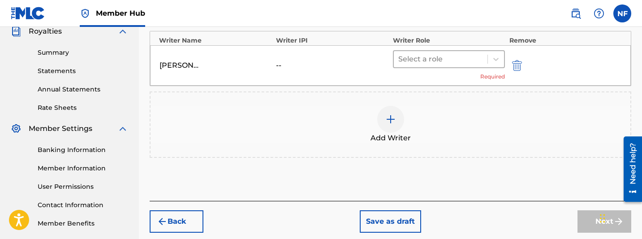
click at [412, 57] on div at bounding box center [440, 59] width 85 height 13
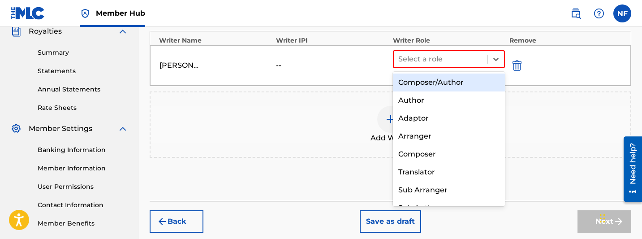
click at [416, 82] on div "Composer/Author" at bounding box center [449, 82] width 112 height 18
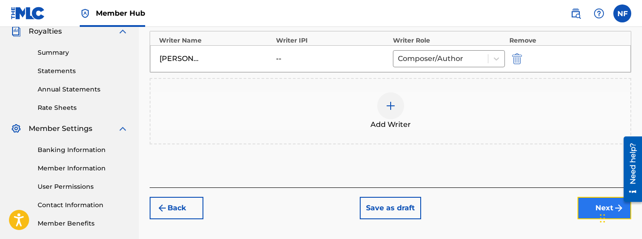
click at [444, 210] on button "Next" at bounding box center [605, 208] width 54 height 22
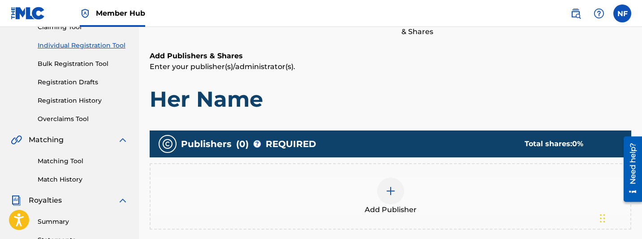
scroll to position [239, 0]
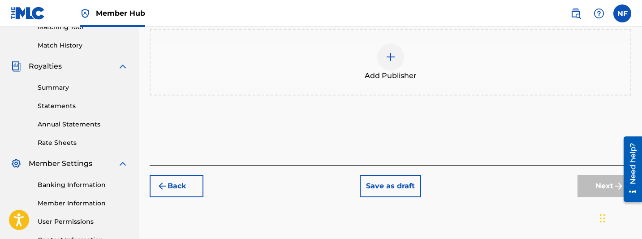
click at [387, 61] on img at bounding box center [390, 57] width 11 height 11
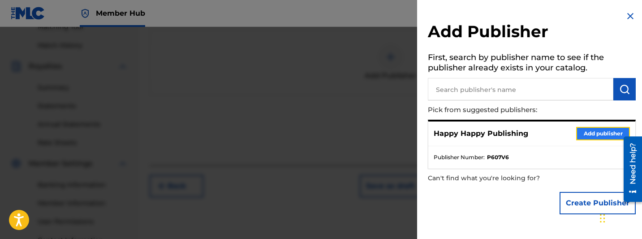
click at [444, 137] on button "Add publisher" at bounding box center [603, 133] width 54 height 13
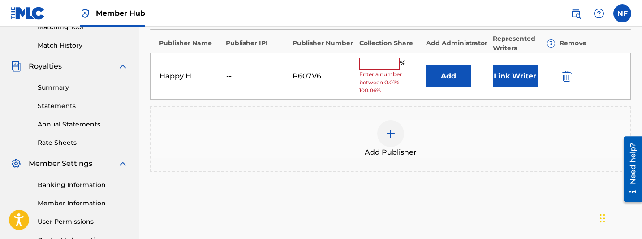
click at [374, 68] on input "text" at bounding box center [379, 64] width 40 height 12
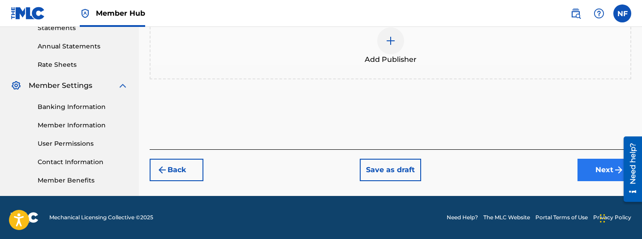
type input "100"
click at [444, 164] on button "Next" at bounding box center [605, 170] width 54 height 22
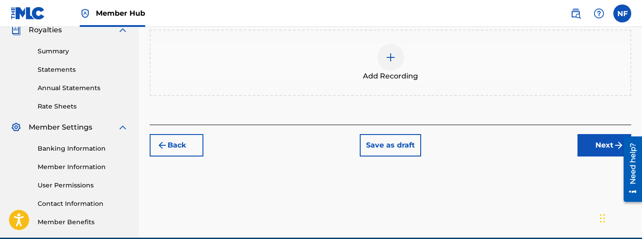
scroll to position [217, 0]
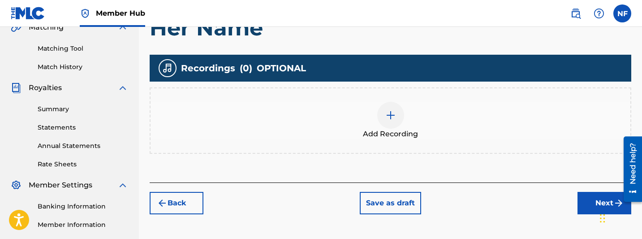
click at [392, 116] on img at bounding box center [390, 115] width 11 height 11
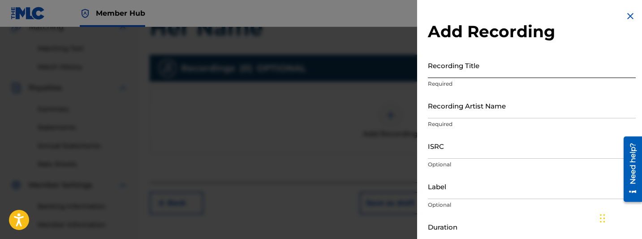
click at [444, 68] on input "Recording Title" at bounding box center [532, 65] width 208 height 26
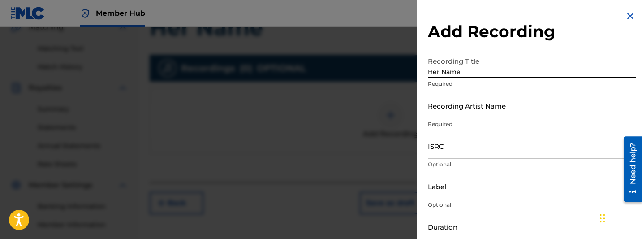
type input "Her Name"
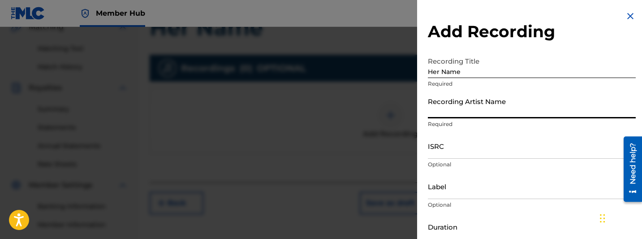
click at [444, 109] on input "Recording Artist Name" at bounding box center [532, 106] width 208 height 26
type input "Rëa"
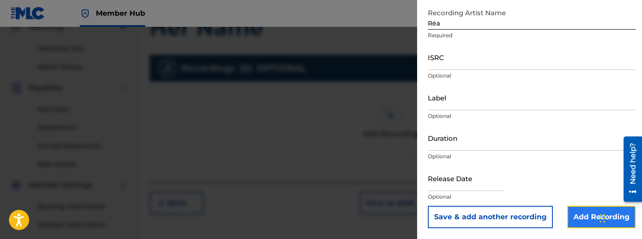
click at [444, 218] on input "Add Recording" at bounding box center [601, 217] width 69 height 22
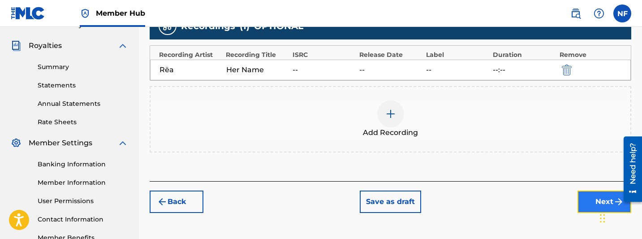
click at [444, 203] on button "Next" at bounding box center [605, 201] width 54 height 22
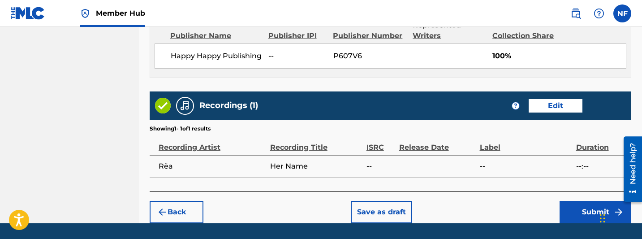
scroll to position [528, 0]
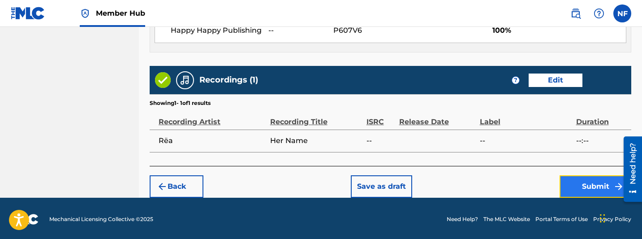
click at [444, 183] on button "Submit" at bounding box center [596, 186] width 72 height 22
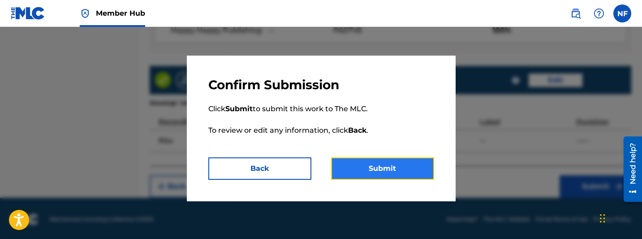
click at [380, 168] on button "Submit" at bounding box center [382, 168] width 103 height 22
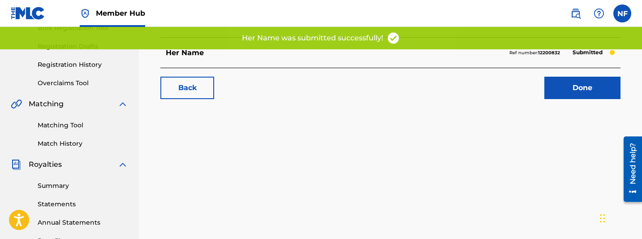
scroll to position [125, 0]
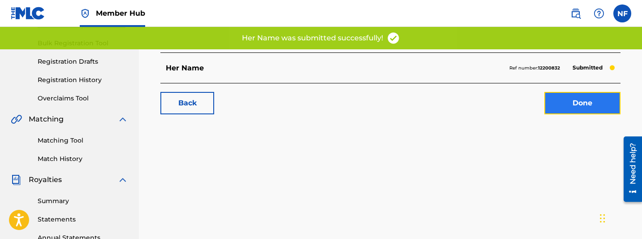
click at [444, 104] on link "Done" at bounding box center [582, 103] width 76 height 22
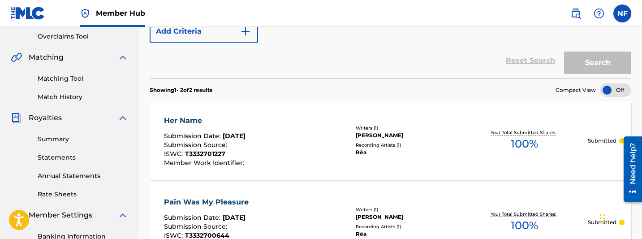
scroll to position [146, 0]
